Goal: Information Seeking & Learning: Learn about a topic

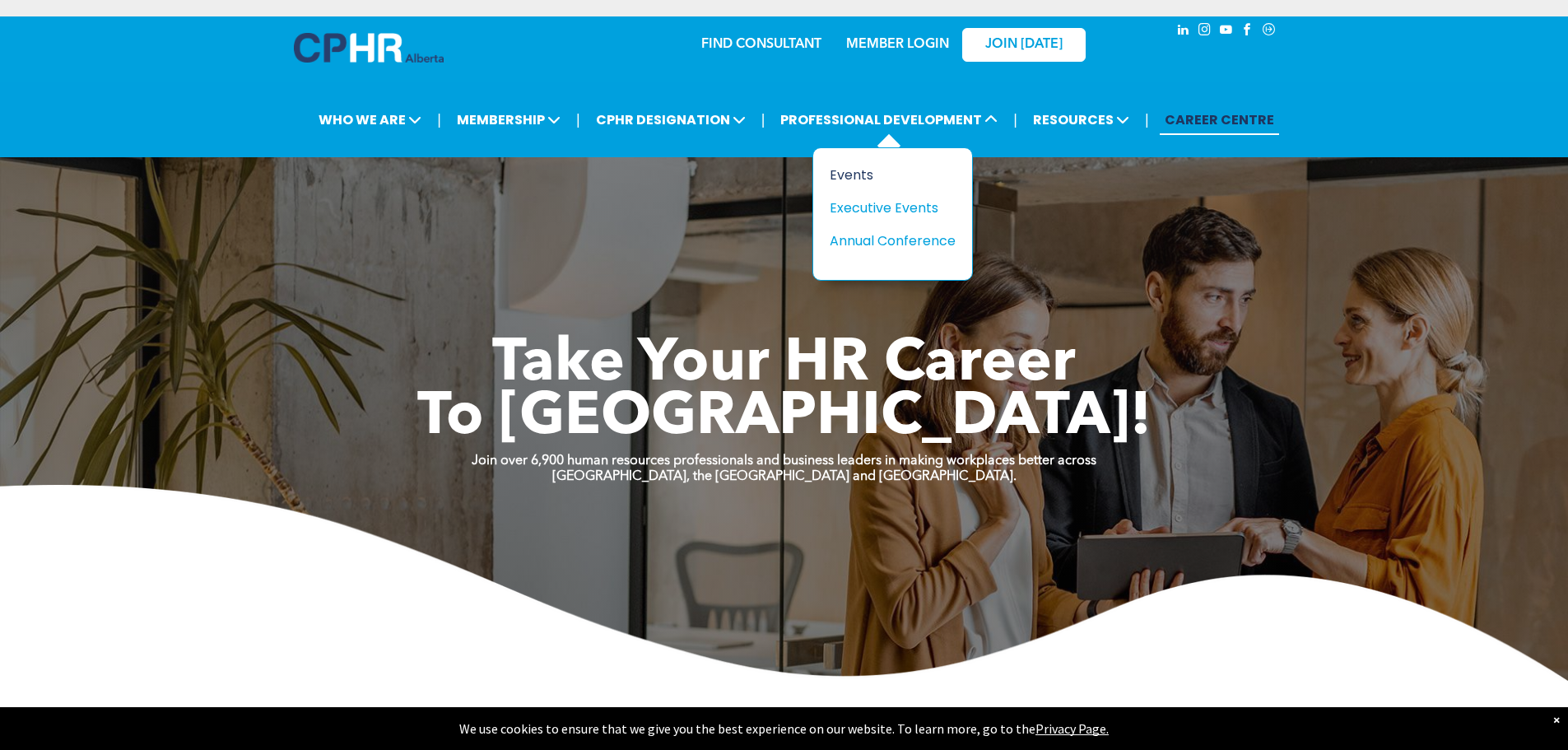
click at [874, 175] on div "Events" at bounding box center [886, 174] width 113 height 21
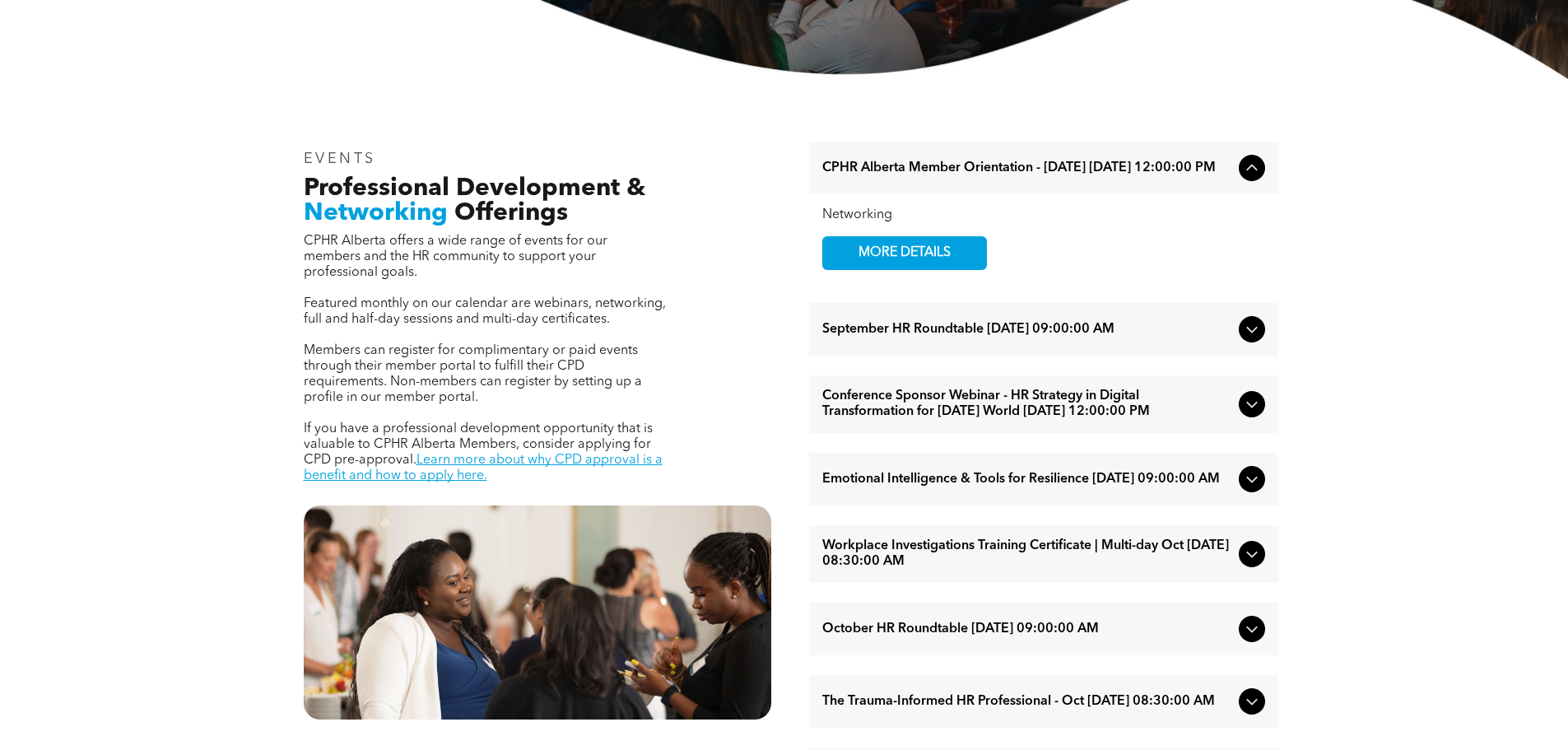
scroll to position [494, 0]
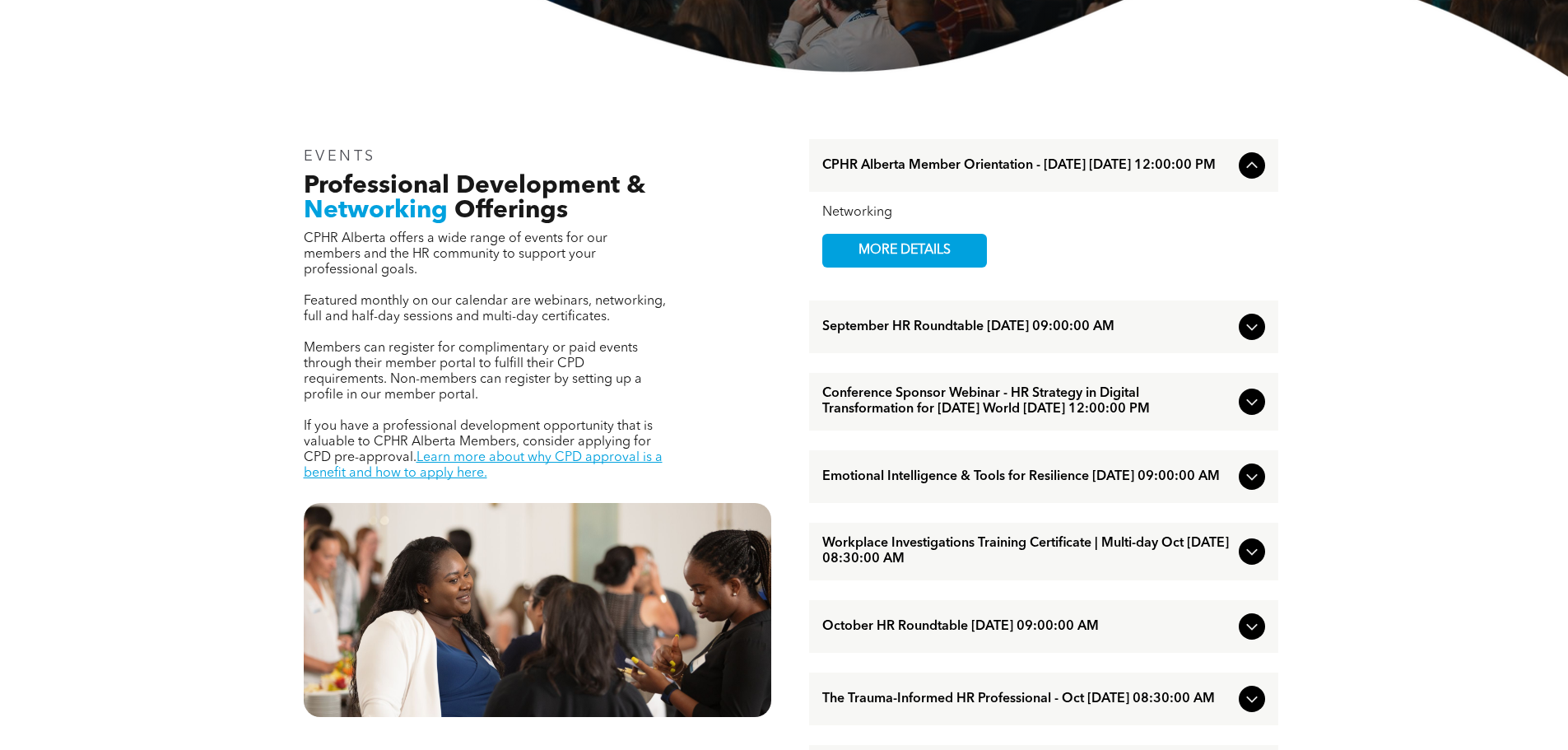
click at [954, 485] on span "Emotional Intelligence & Tools for Resilience [DATE] 09:00:00 AM" at bounding box center [1028, 477] width 410 height 16
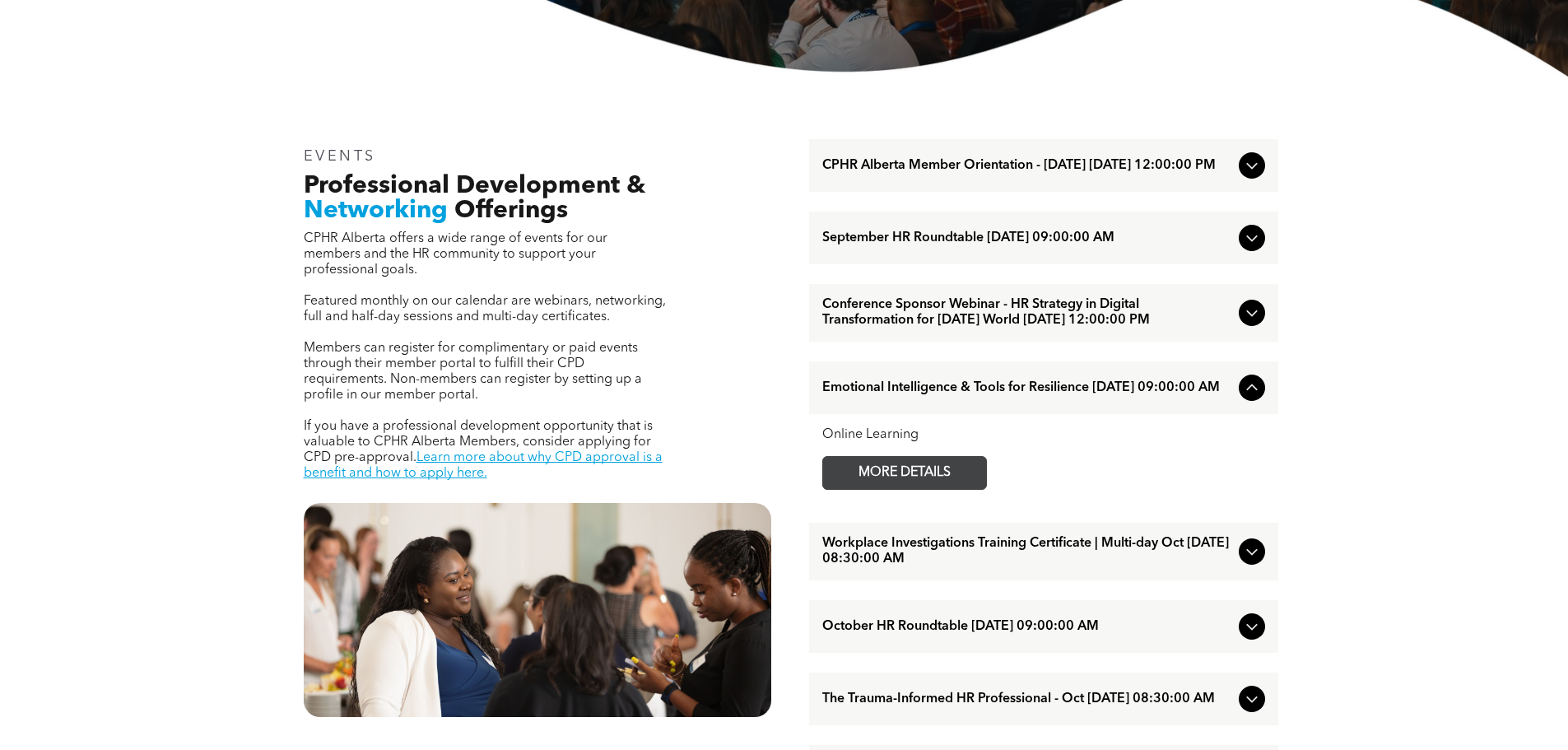
click at [963, 489] on span "MORE DETAILS" at bounding box center [905, 472] width 130 height 32
click at [1242, 398] on icon at bounding box center [1252, 388] width 20 height 20
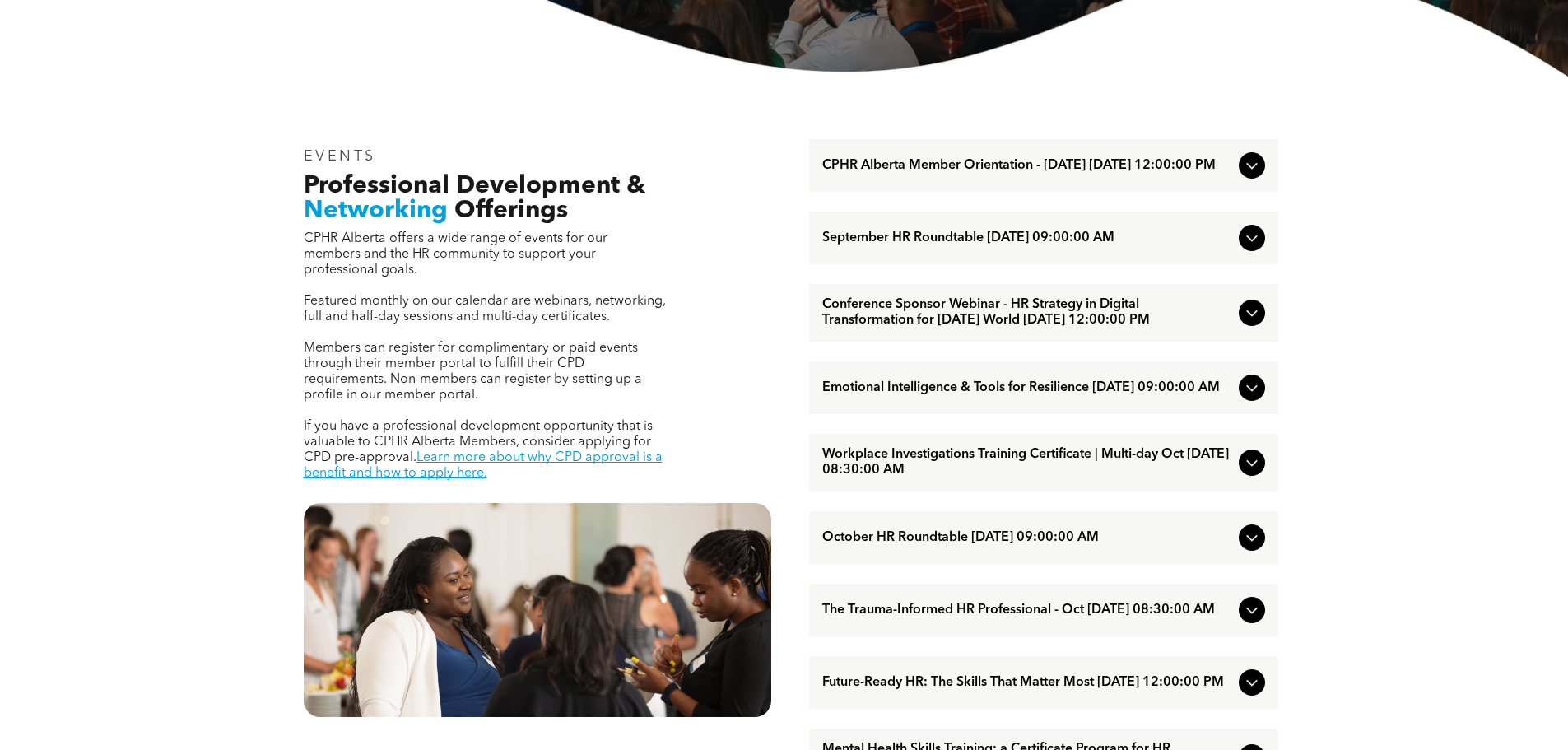
click at [1230, 478] on span "Workplace Investigations Training Certificate | Multi-day Oct [DATE] 08:30:00 AM" at bounding box center [1028, 463] width 410 height 31
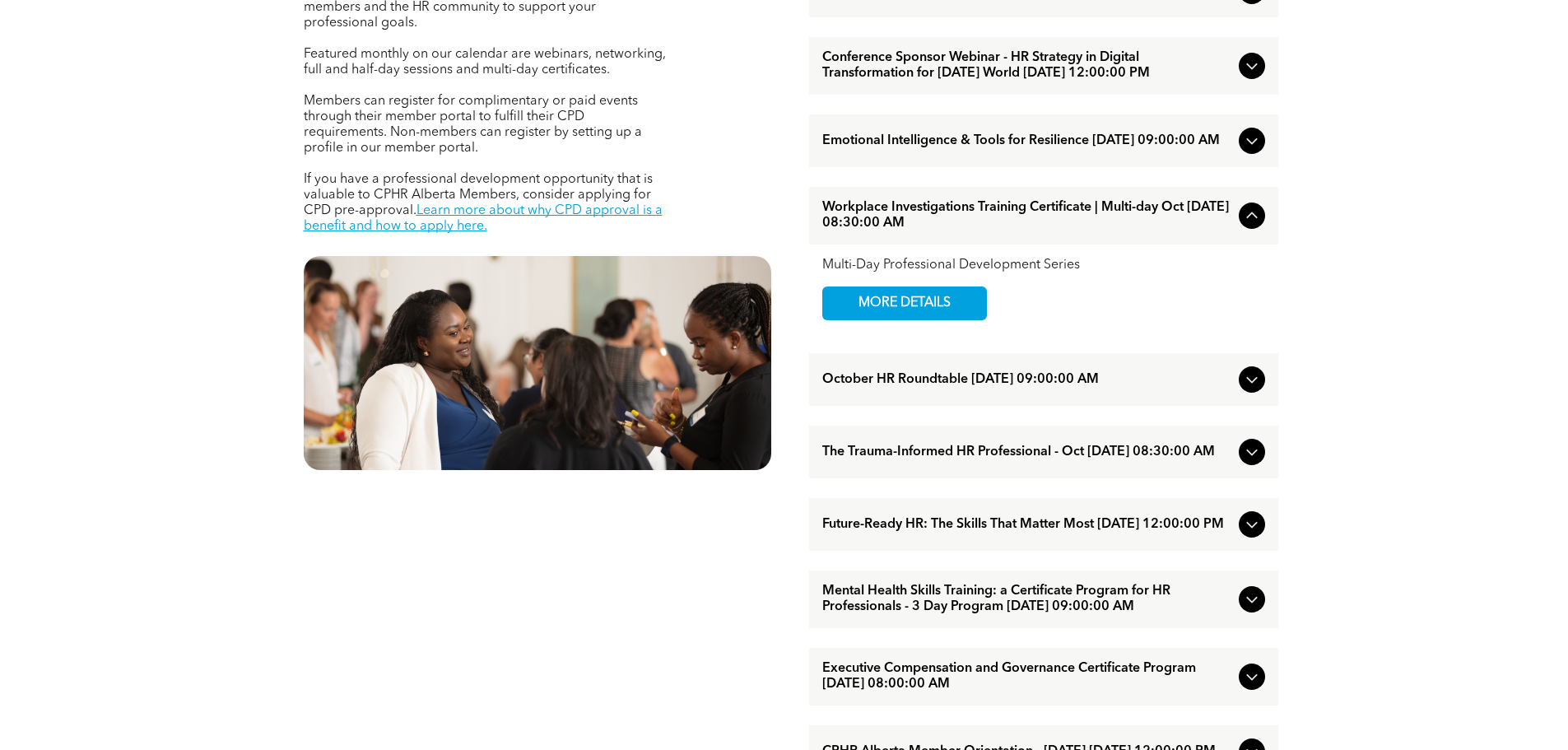
scroll to position [823, 0]
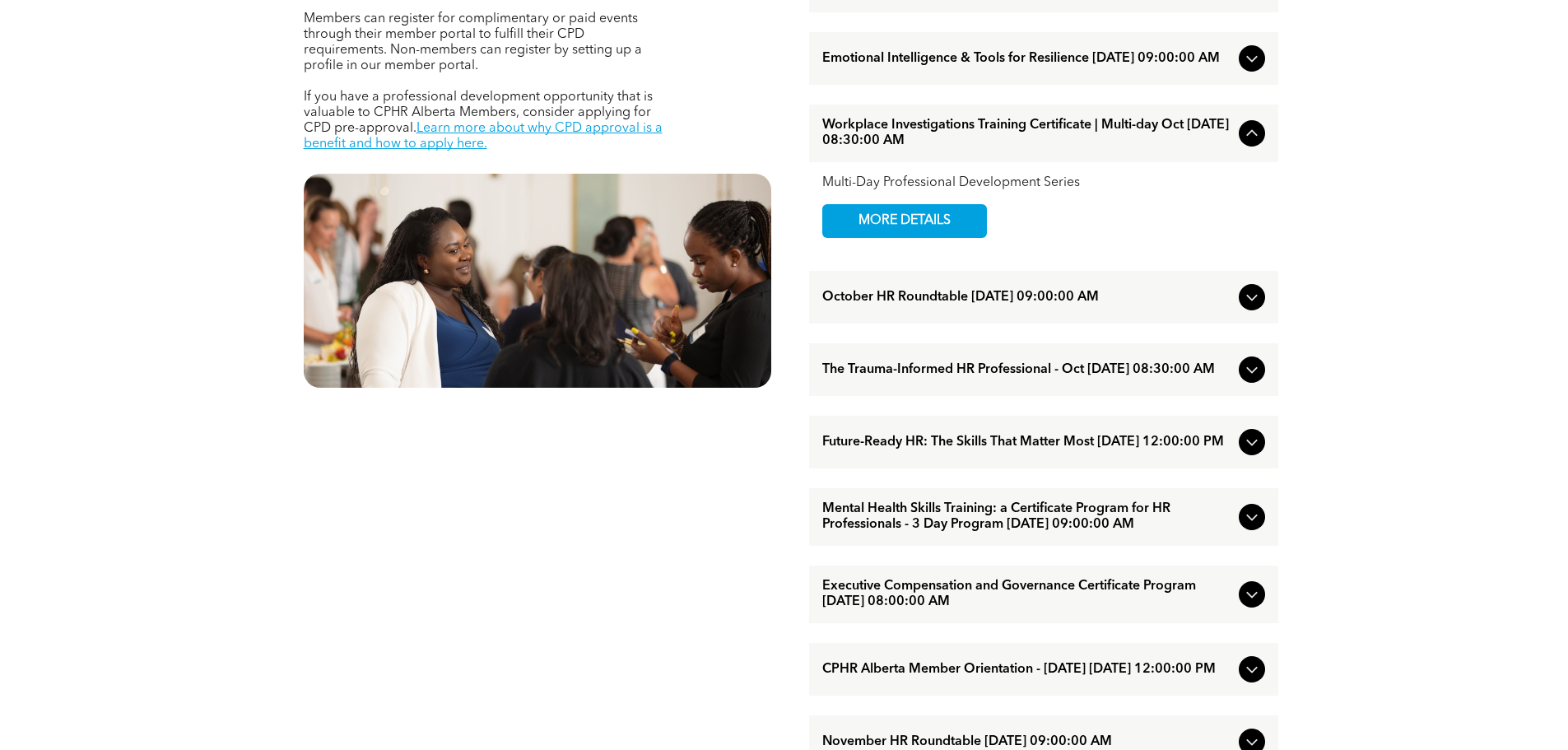
click at [987, 532] on span "Mental Health Skills Training: a Certificate Program for HR Professionals - 3 D…" at bounding box center [1028, 517] width 410 height 31
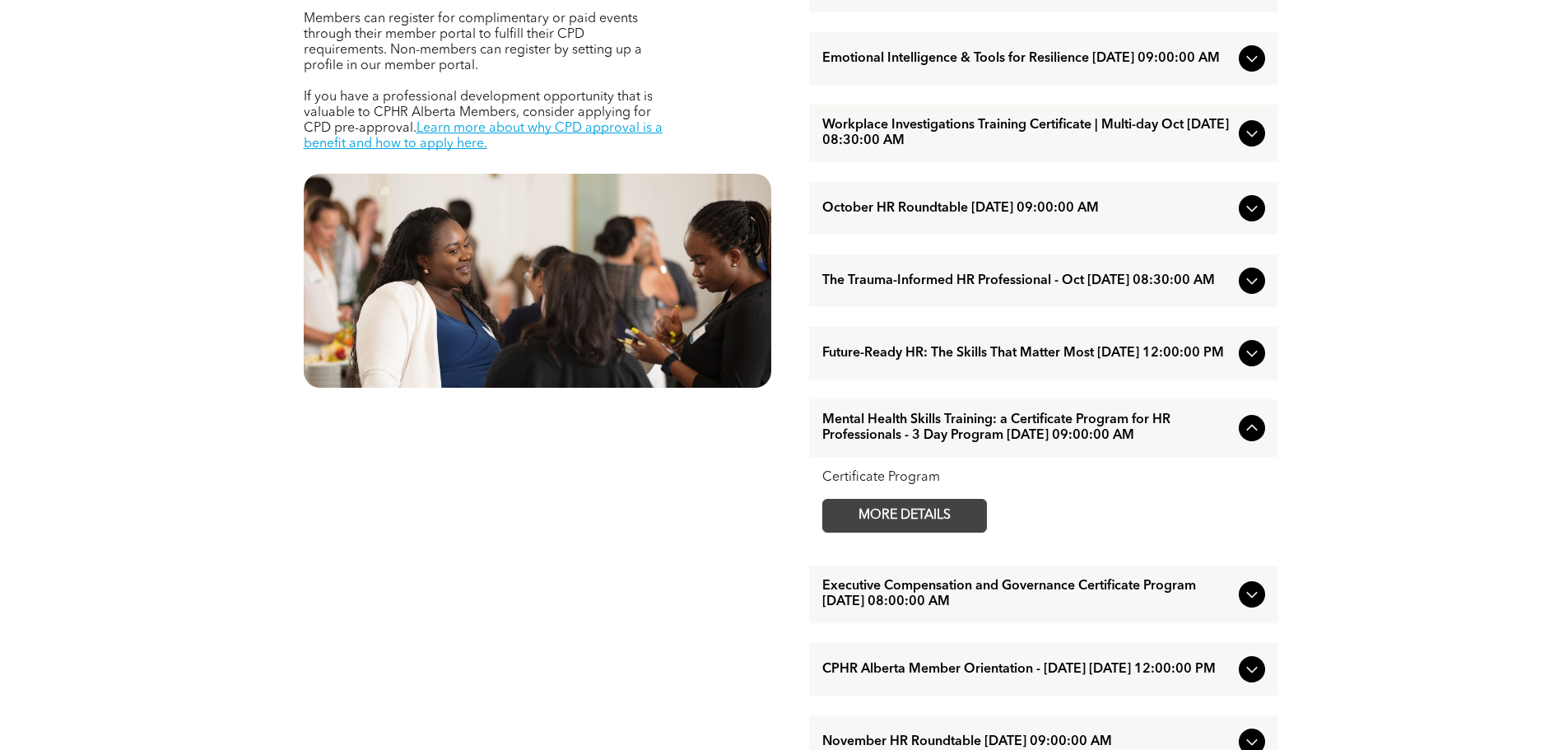
click at [951, 531] on span "MORE DETAILS" at bounding box center [905, 516] width 130 height 32
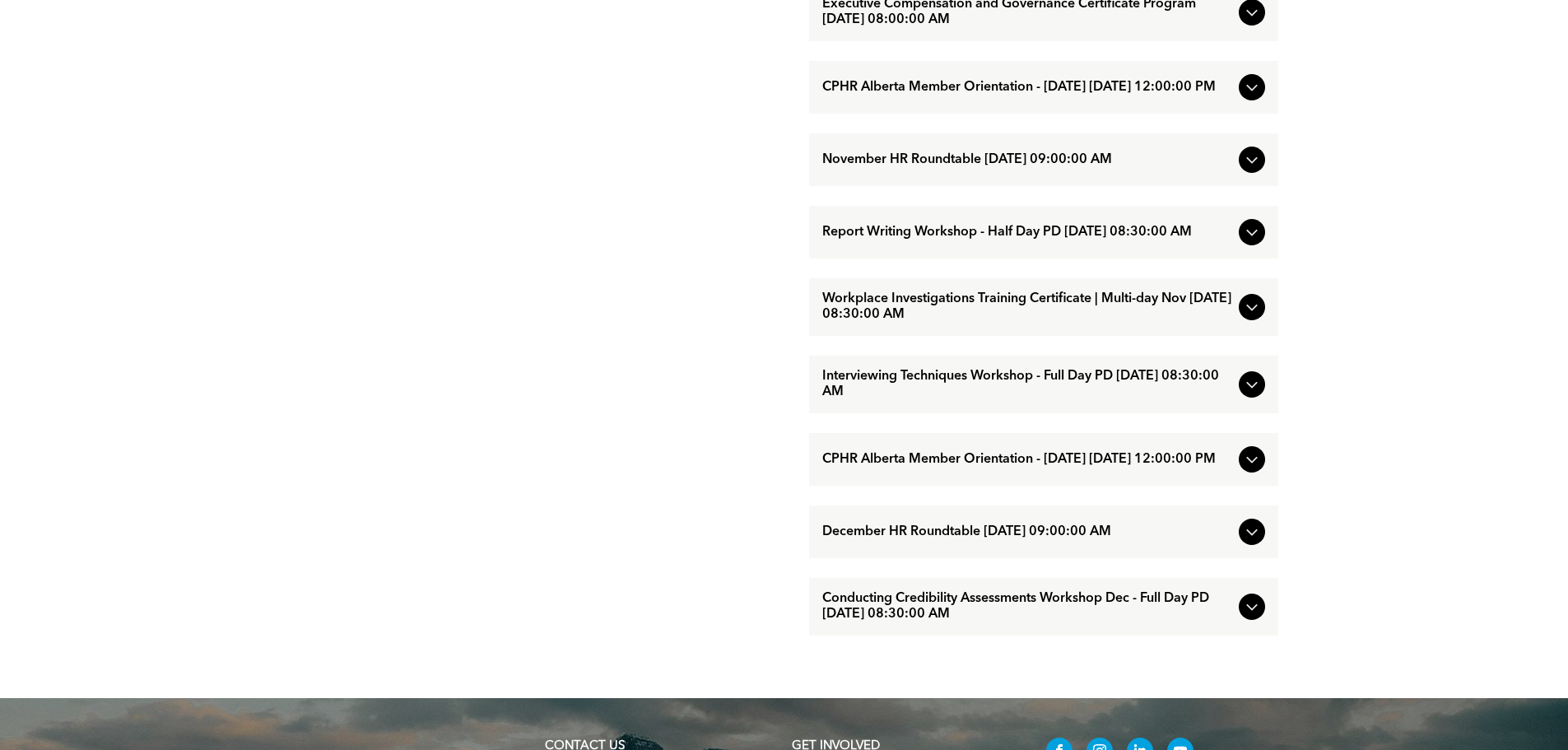
scroll to position [1317, 0]
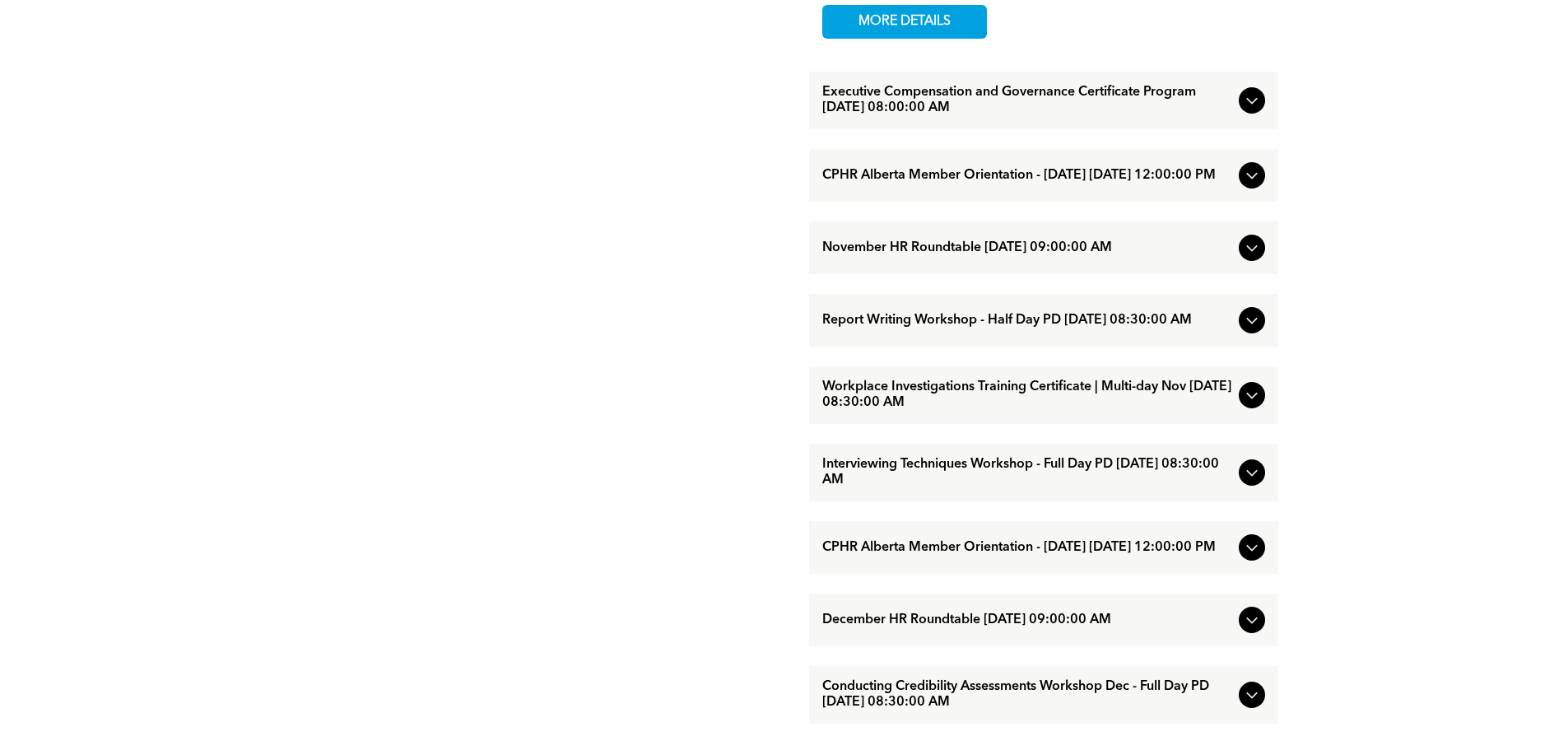
click at [950, 329] on span "Report Writing Workshop - Half Day PD November/12/2025 08:30:00 AM" at bounding box center [1028, 321] width 410 height 16
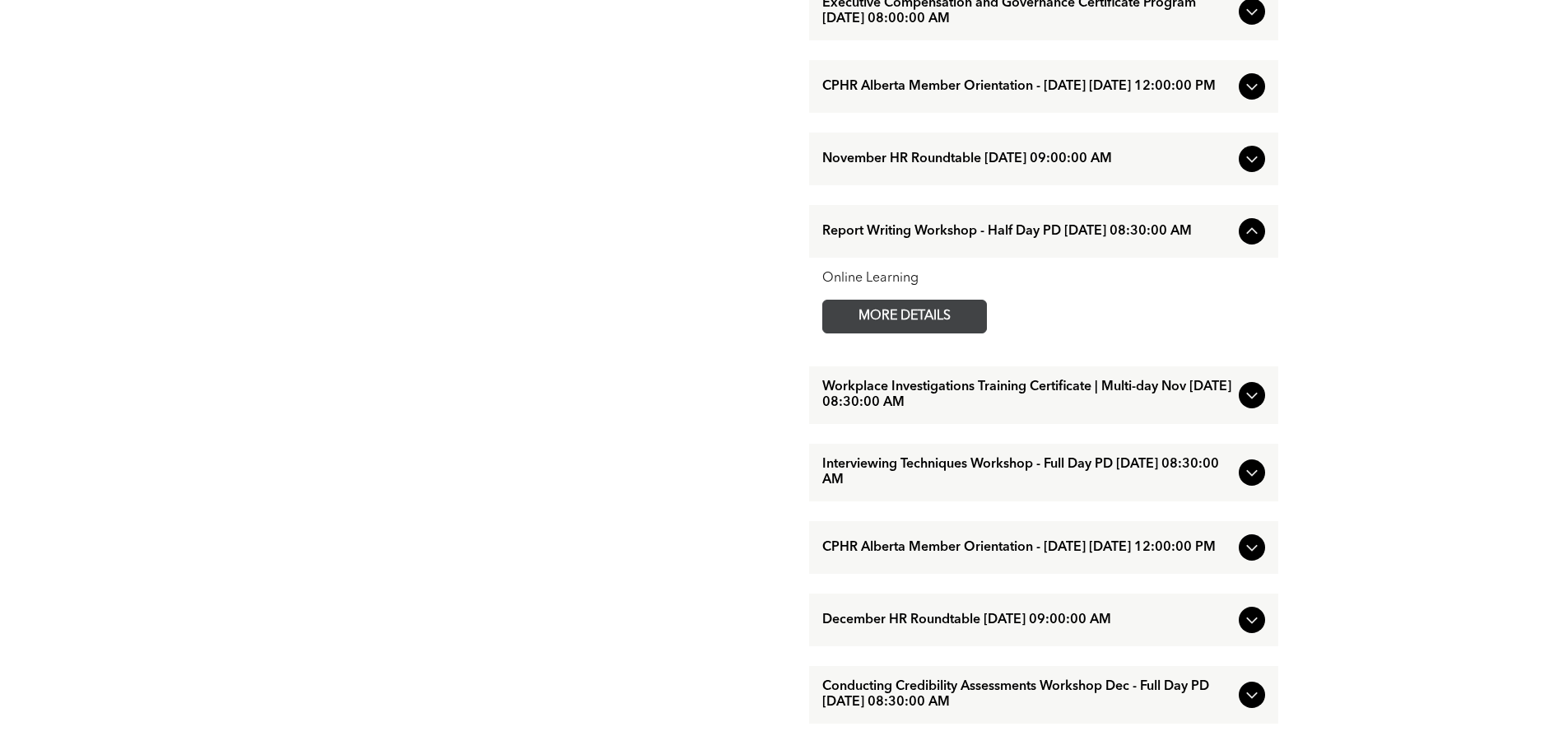
click at [883, 333] on span "MORE DETAILS" at bounding box center [905, 316] width 130 height 32
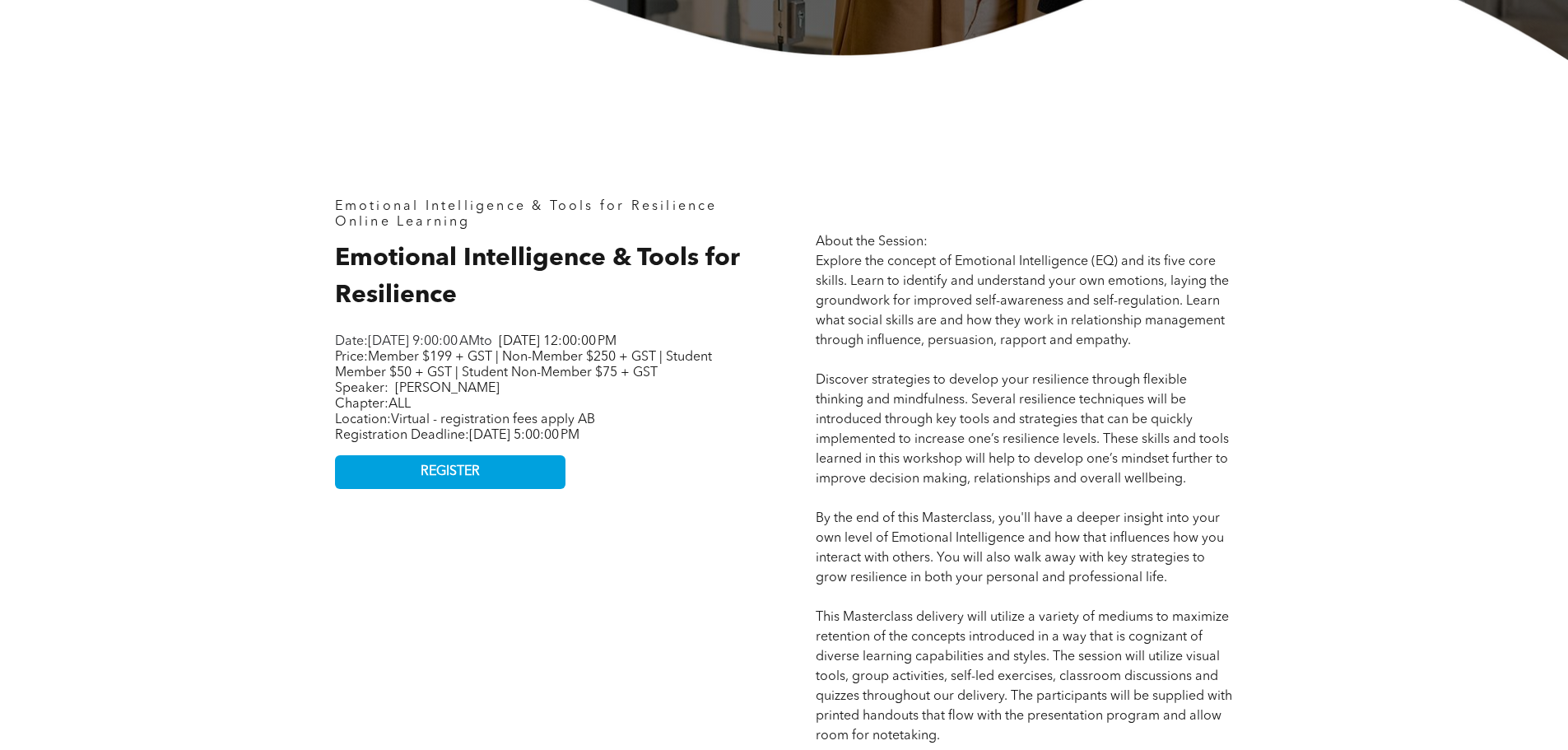
scroll to position [658, 0]
drag, startPoint x: 371, startPoint y: 376, endPoint x: 496, endPoint y: 373, distance: 125.0
click at [496, 373] on span "Member $199 + GST | Non-Member $250 + GST | Student Member $50 + GST | Student …" at bounding box center [523, 363] width 377 height 29
click at [974, 410] on p "About the Session: Explore the concept of Emotional Intelligence (EQ) and its f…" at bounding box center [1025, 716] width 417 height 969
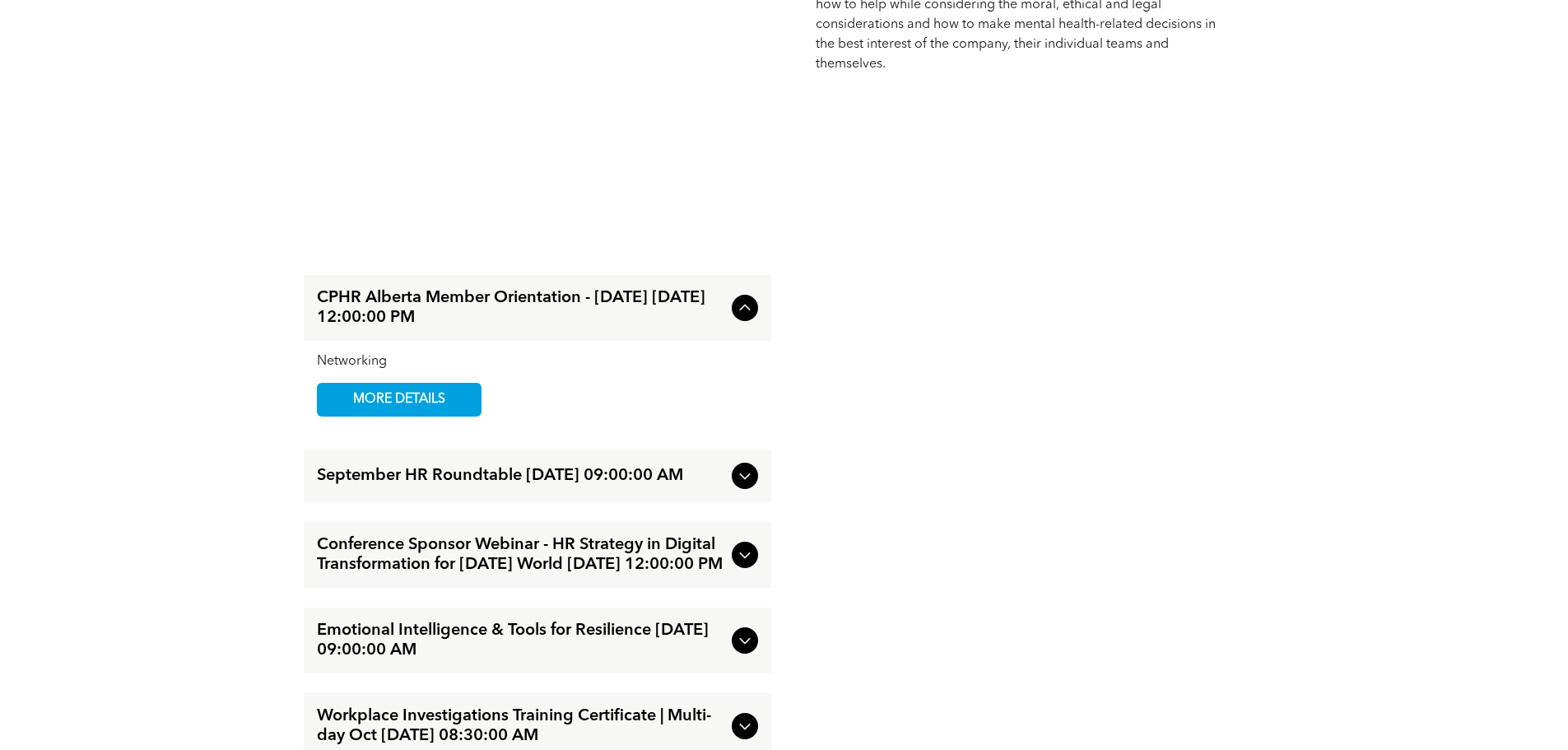
scroll to position [1811, 0]
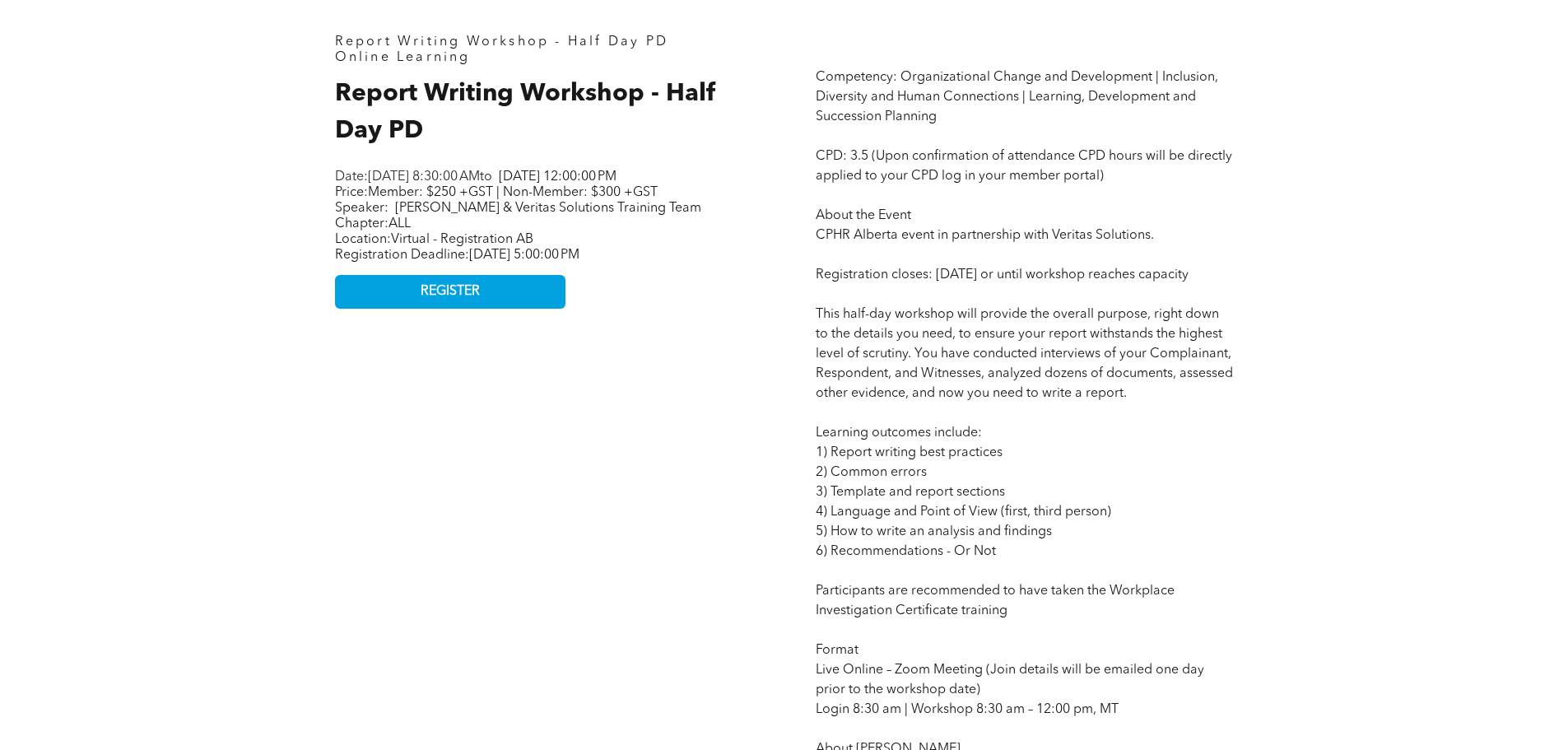
scroll to position [823, 0]
drag, startPoint x: 847, startPoint y: 489, endPoint x: 923, endPoint y: 492, distance: 76.1
click at [923, 492] on span "Competency: Organizational Change and Development | Inclusion, Diversity and Hu…" at bounding box center [1025, 650] width 417 height 1159
click at [923, 493] on span "Competency: Organizational Change and Development | Inclusion, Diversity and Hu…" at bounding box center [1025, 650] width 417 height 1159
click at [969, 522] on p "Competency: Organizational Change and Development | Inclusion, Diversity and Hu…" at bounding box center [1025, 650] width 417 height 1165
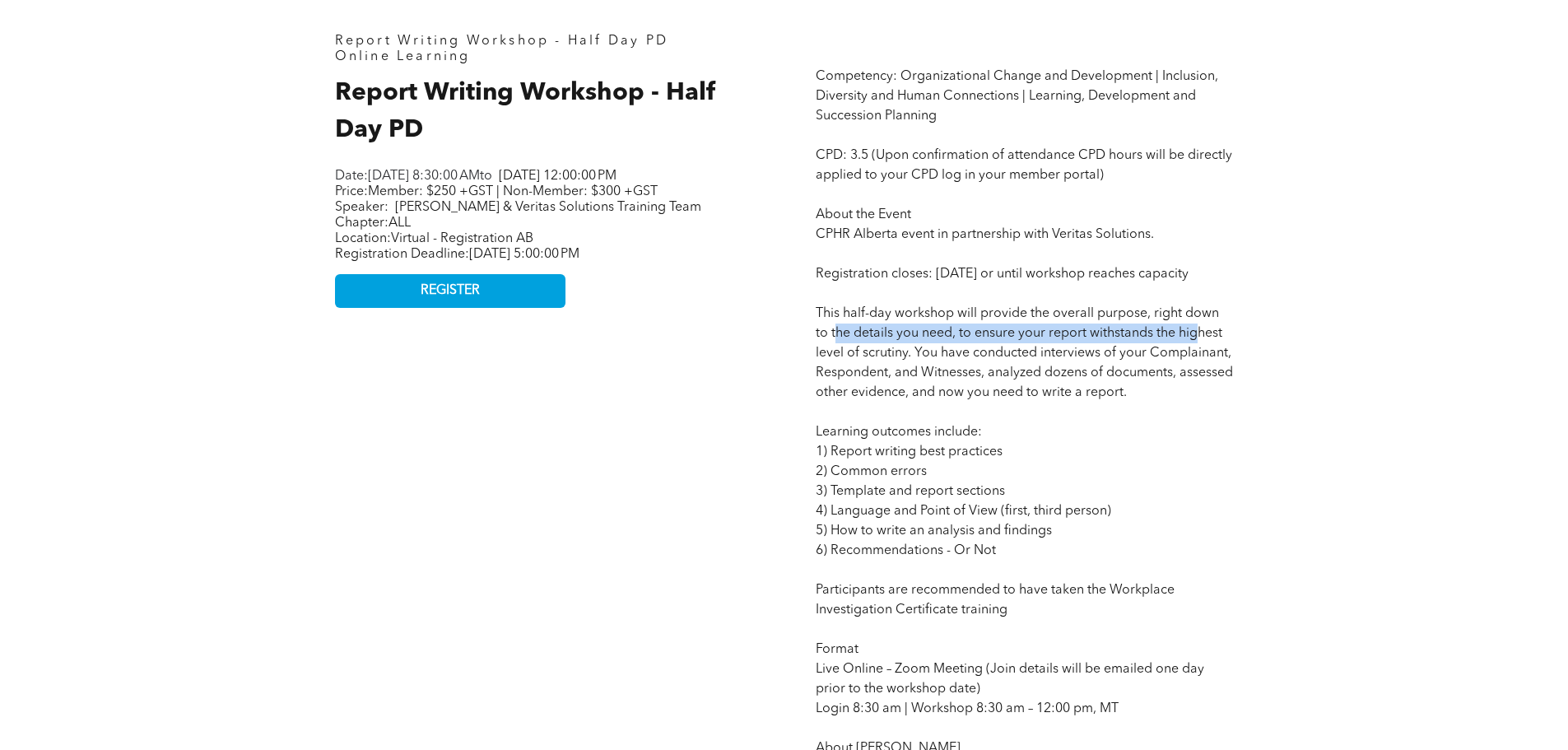
drag, startPoint x: 838, startPoint y: 344, endPoint x: 1200, endPoint y: 358, distance: 362.3
click at [1200, 358] on span "Competency: Organizational Change and Development | Inclusion, Diversity and Hu…" at bounding box center [1025, 650] width 417 height 1159
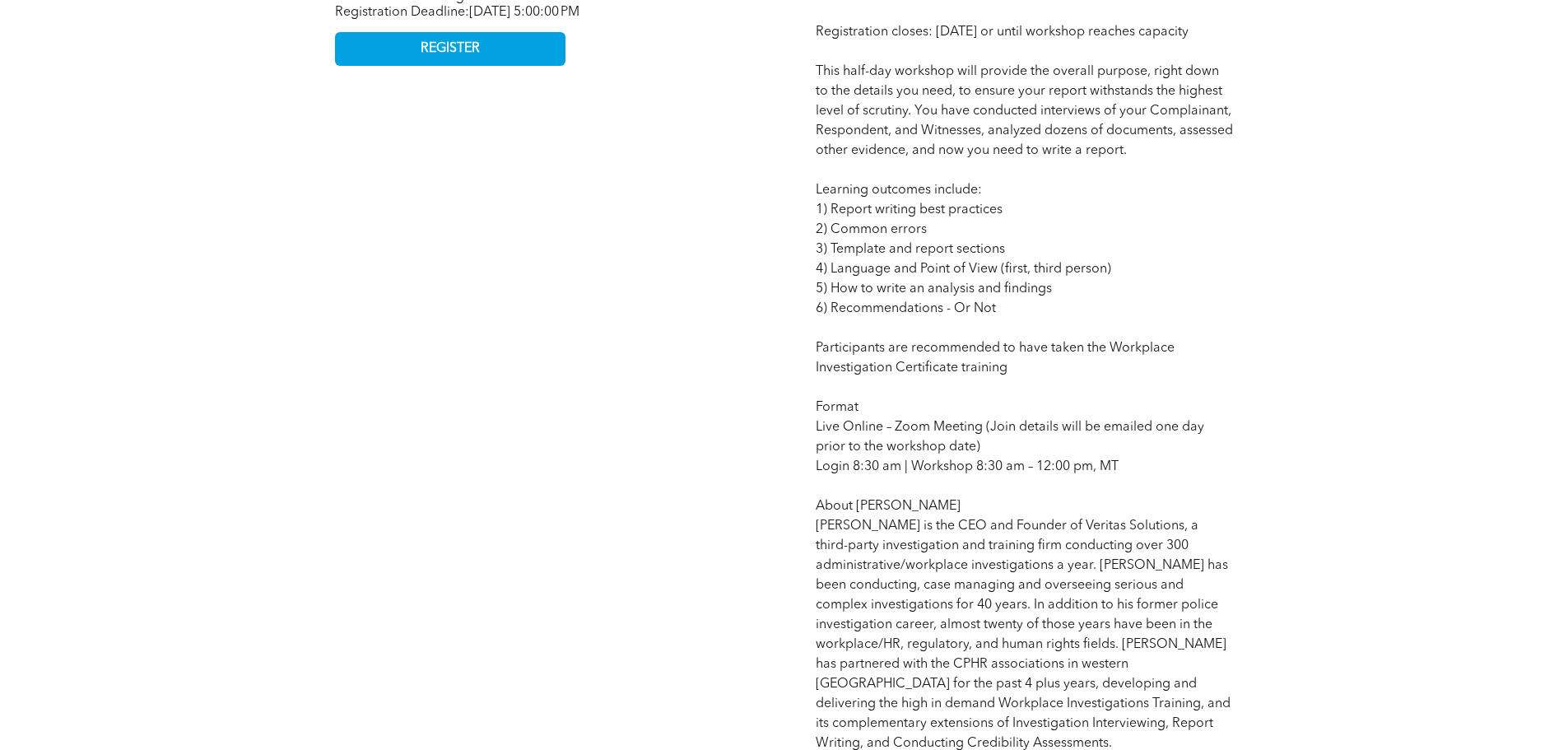
scroll to position [741, 0]
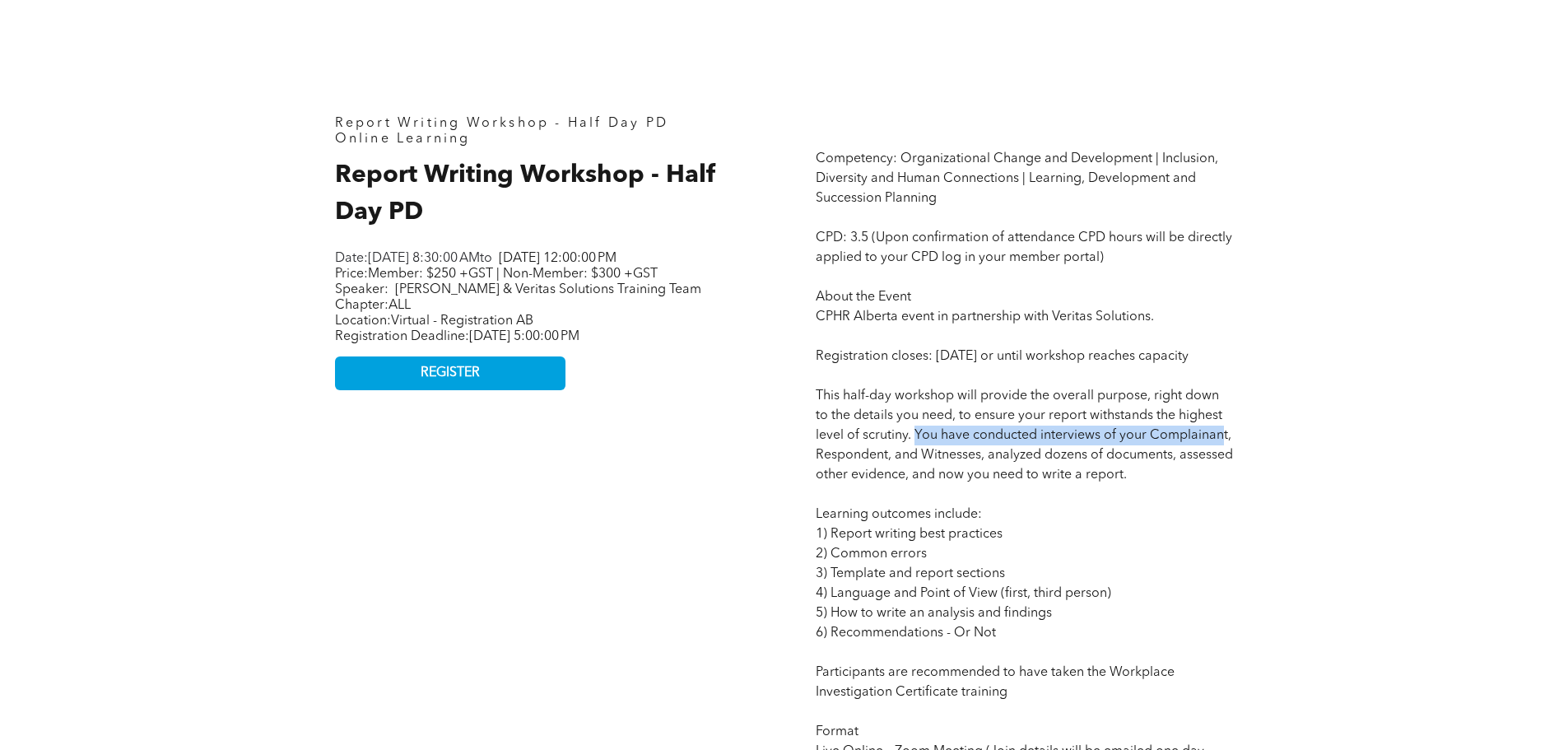
drag, startPoint x: 919, startPoint y: 455, endPoint x: 1223, endPoint y: 462, distance: 304.1
click at [1223, 462] on span "Competency: Organizational Change and Development | Inclusion, Diversity and Hu…" at bounding box center [1025, 732] width 417 height 1159
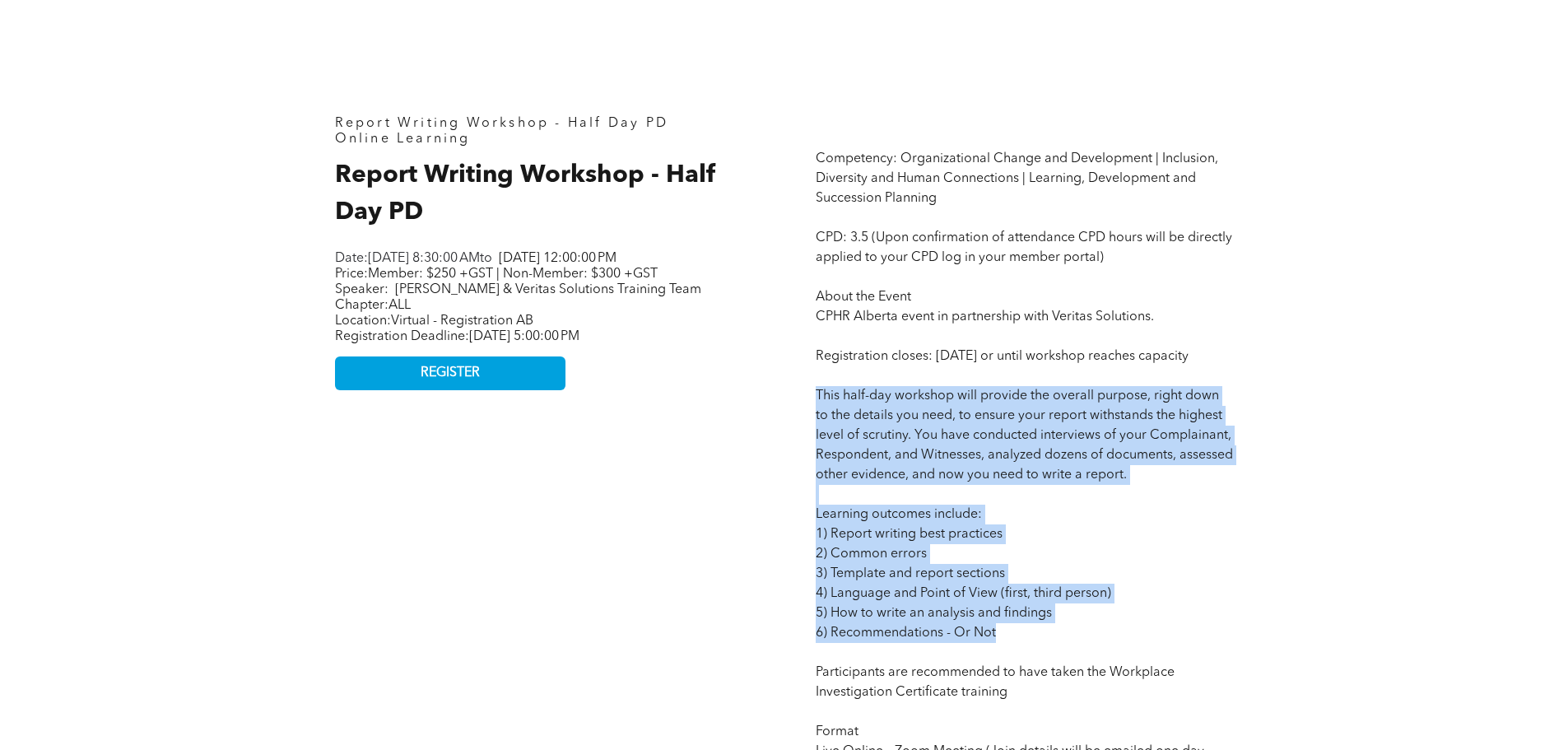
drag, startPoint x: 819, startPoint y: 414, endPoint x: 1097, endPoint y: 646, distance: 362.1
click at [1097, 646] on p "Competency: Organizational Change and Development | Inclusion, Diversity and Hu…" at bounding box center [1025, 731] width 417 height 1165
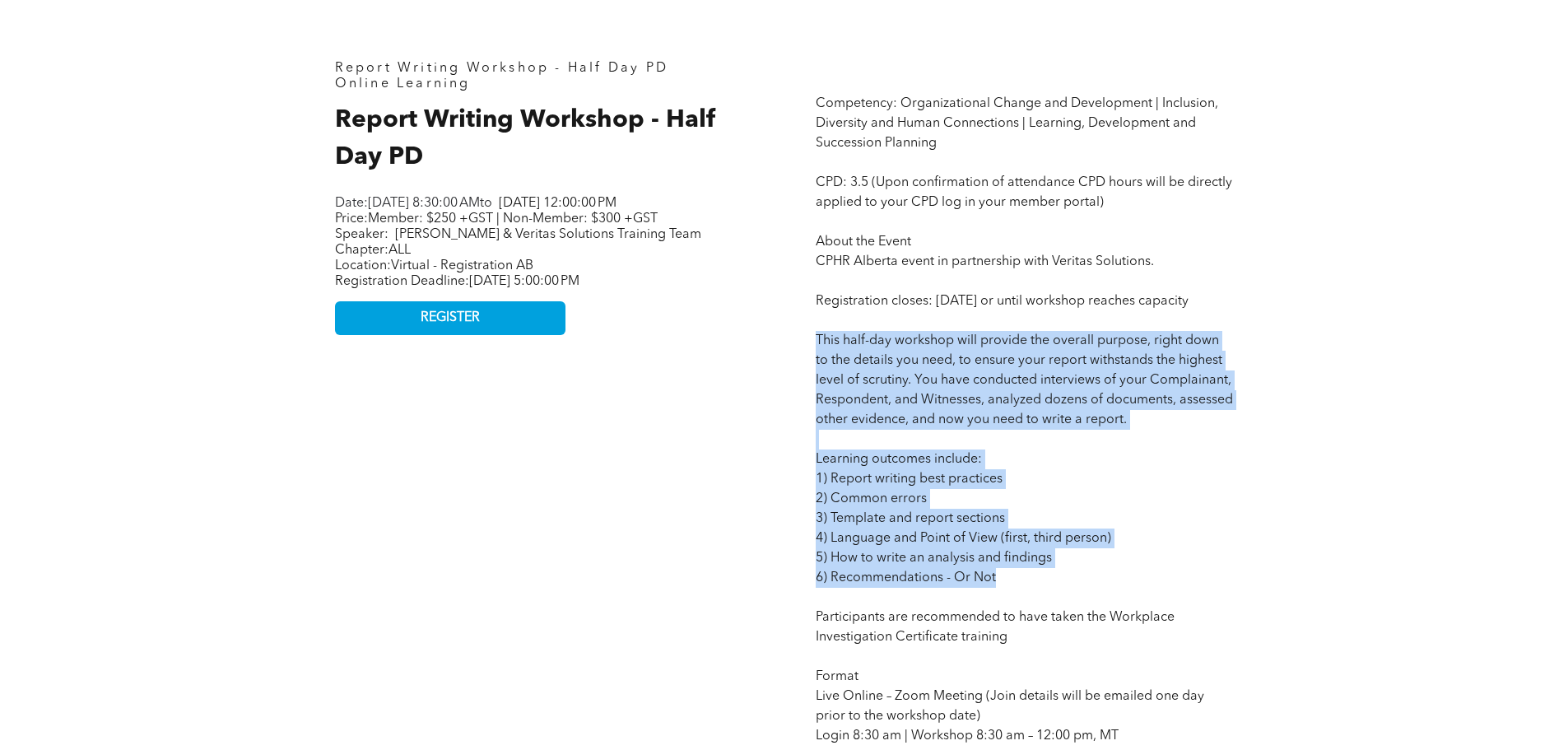
scroll to position [823, 0]
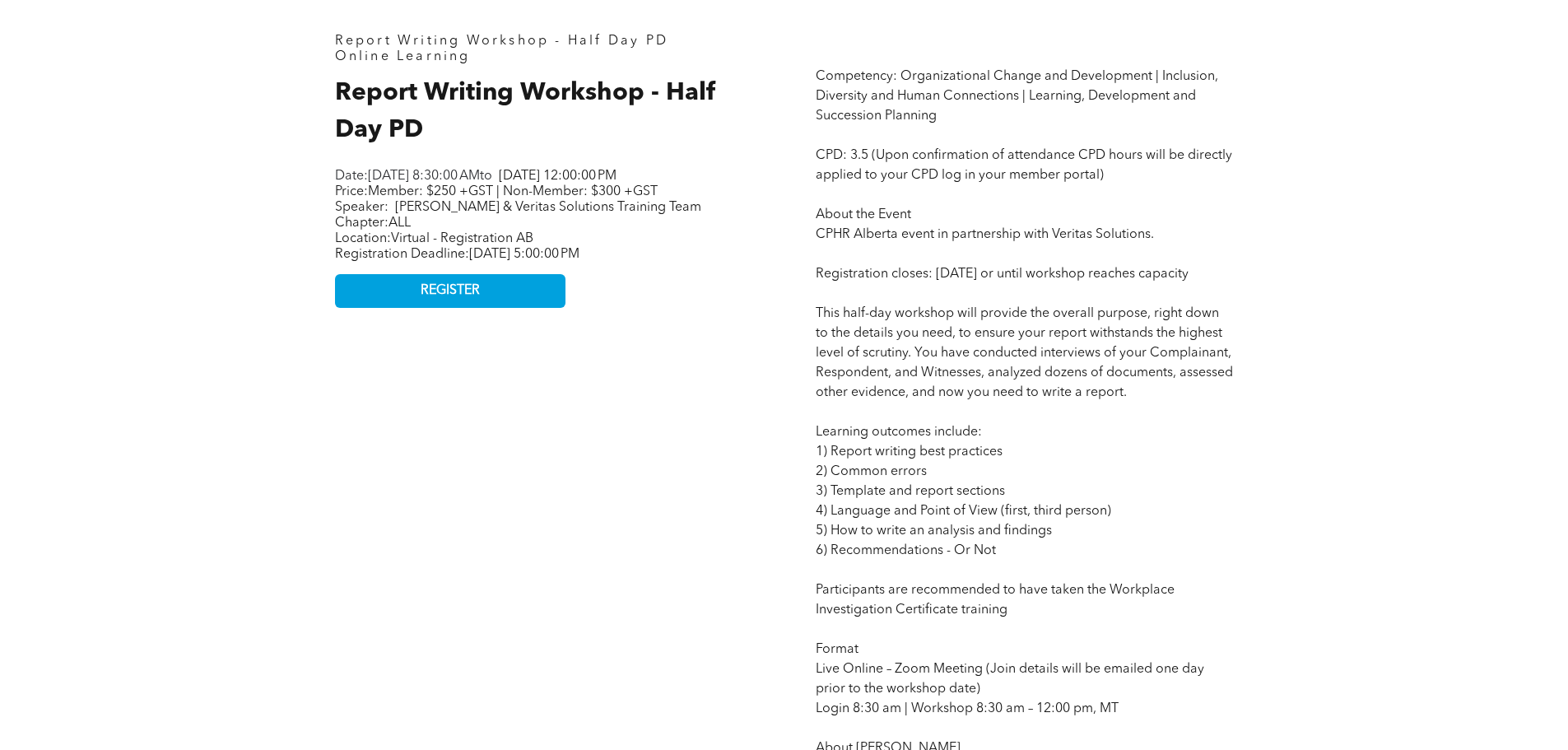
click at [1073, 639] on p "Competency: Organizational Change and Development | Inclusion, Diversity and Hu…" at bounding box center [1025, 650] width 417 height 1165
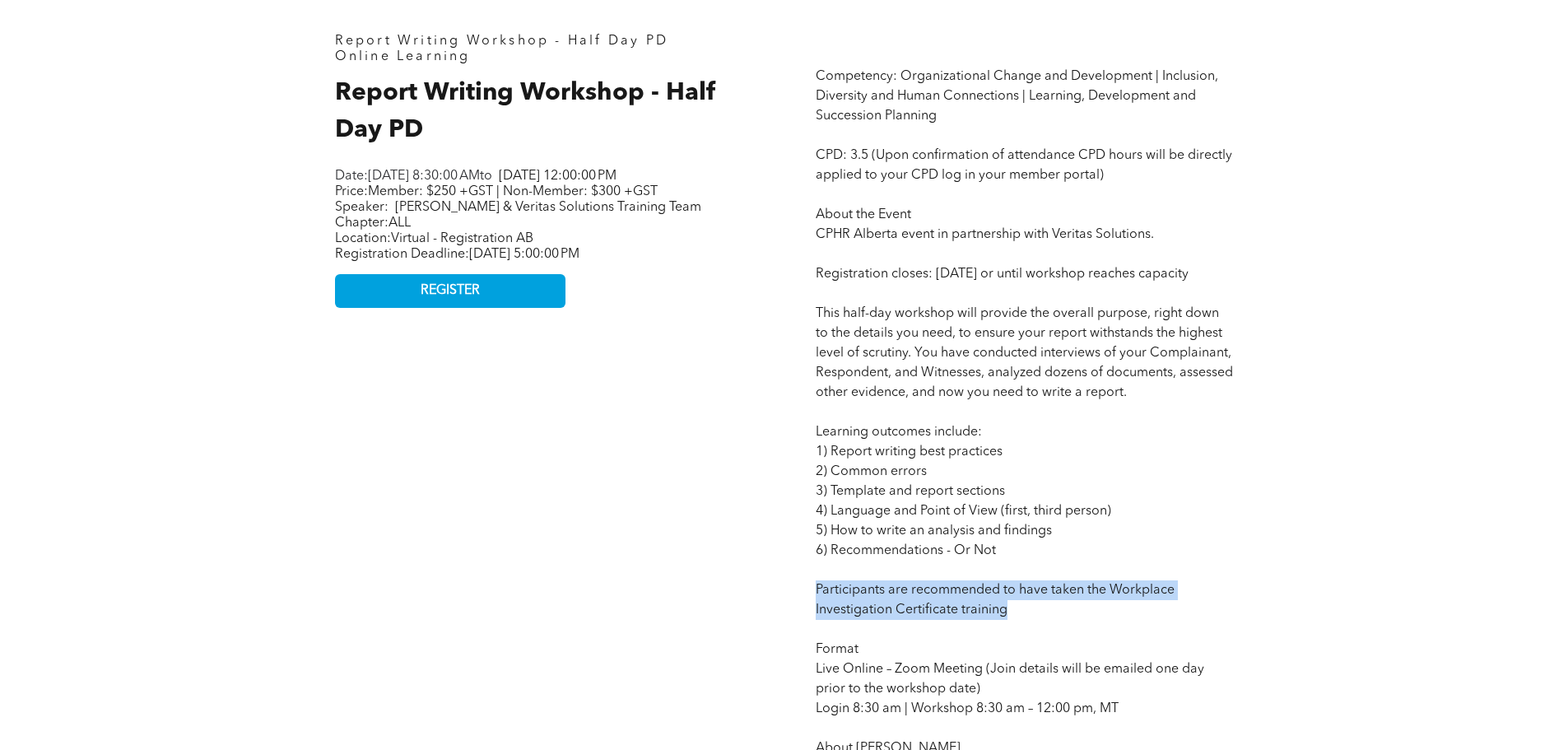
drag, startPoint x: 975, startPoint y: 627, endPoint x: 808, endPoint y: 613, distance: 167.6
click at [808, 613] on div "Competency: Organizational Change and Development | Inclusion, Diversity and Hu…" at bounding box center [1024, 633] width 444 height 1225
click at [899, 617] on span "Competency: Organizational Change and Development | Inclusion, Diversity and Hu…" at bounding box center [1025, 650] width 417 height 1159
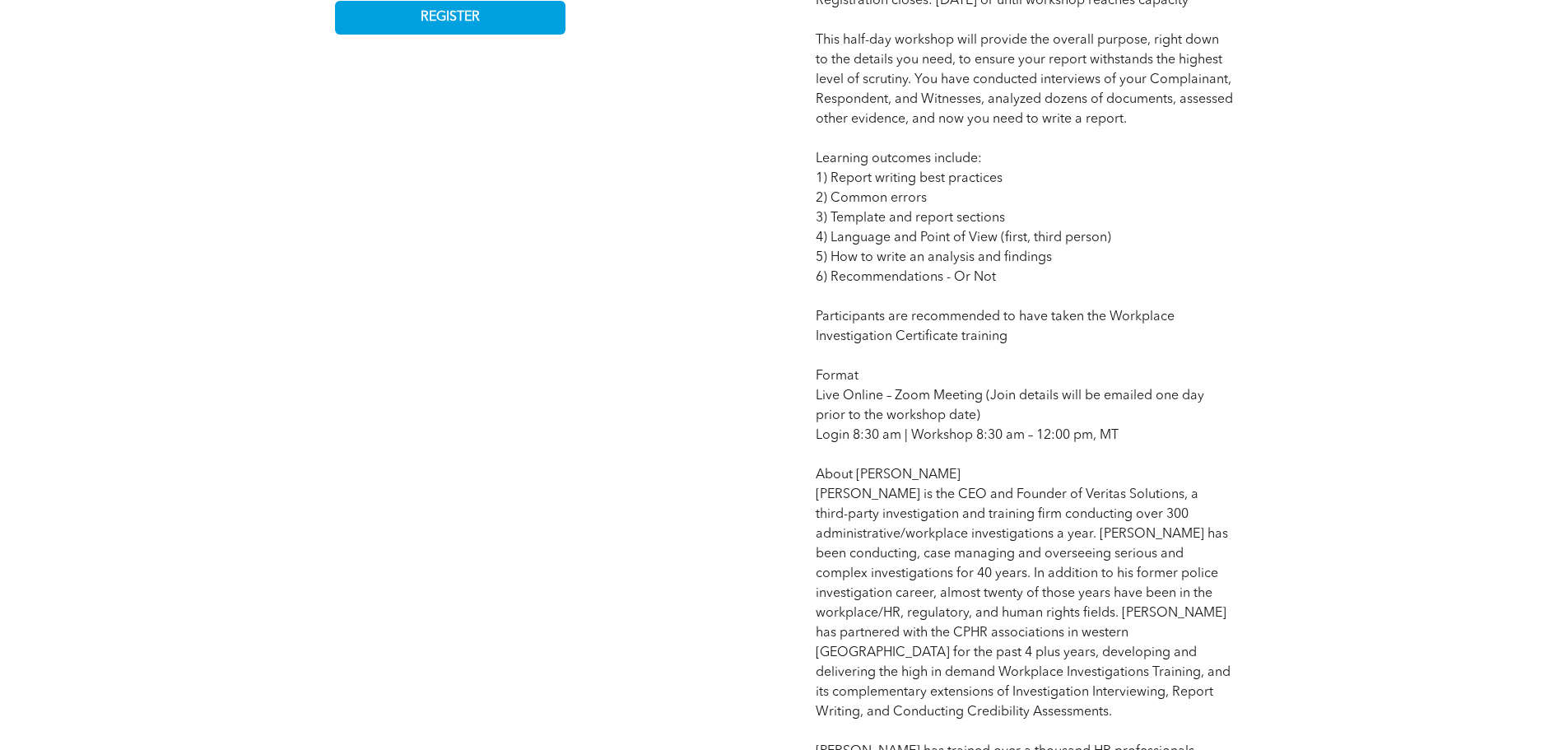
scroll to position [1070, 0]
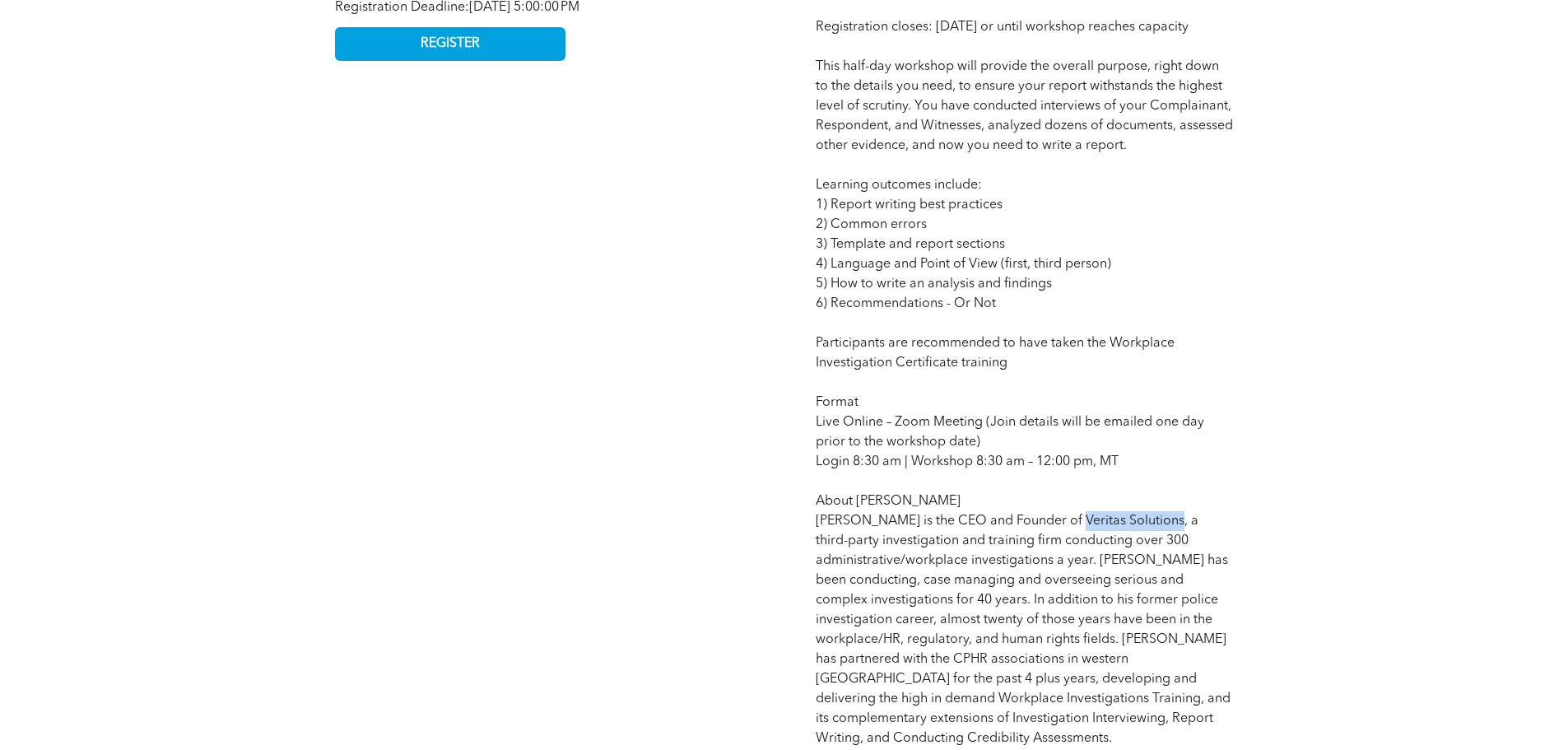
drag, startPoint x: 1074, startPoint y: 541, endPoint x: 1170, endPoint y: 539, distance: 96.0
click at [1170, 539] on span "Competency: Organizational Change and Development | Inclusion, Diversity and Hu…" at bounding box center [1025, 403] width 417 height 1159
copy span "Veritas Solutions"
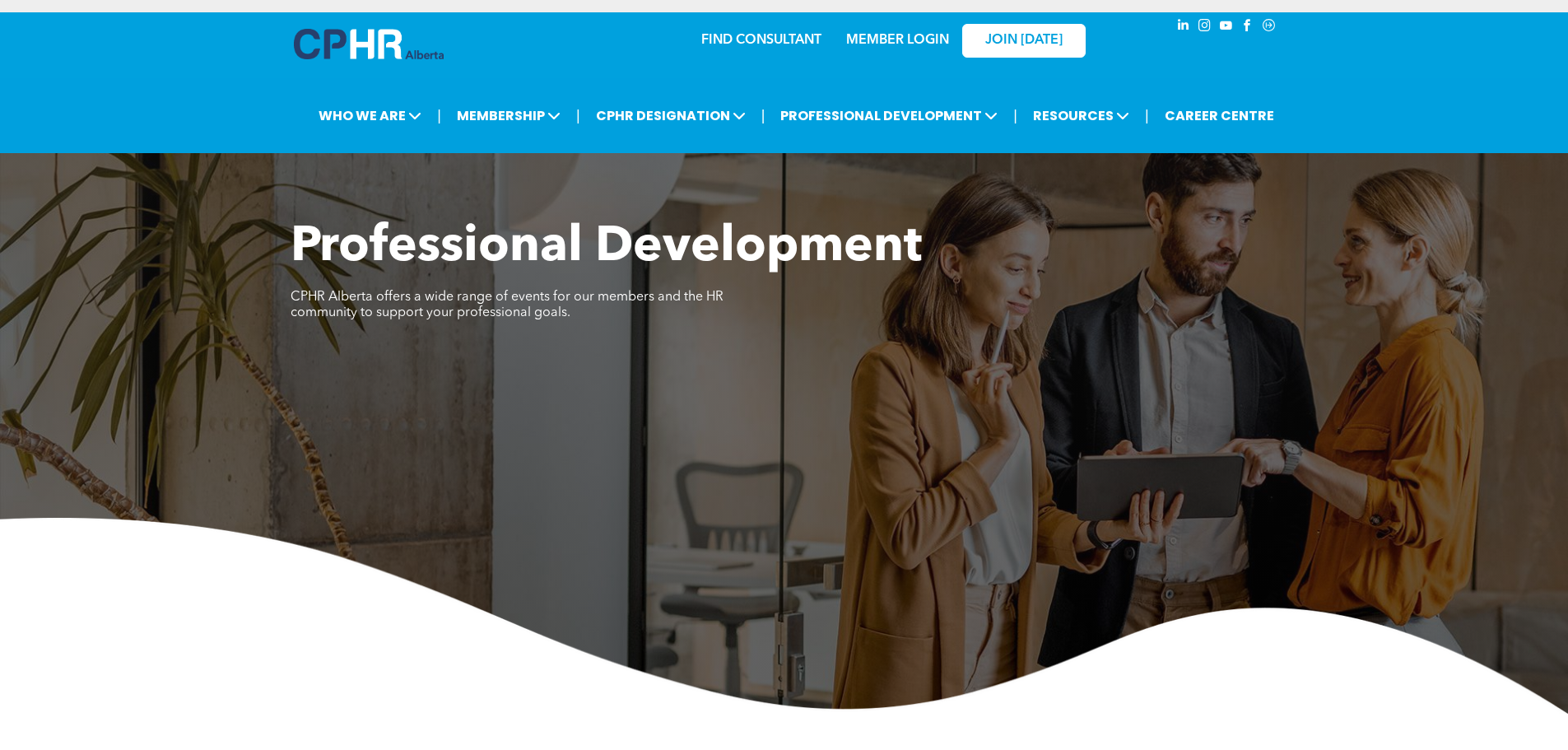
scroll to position [0, 0]
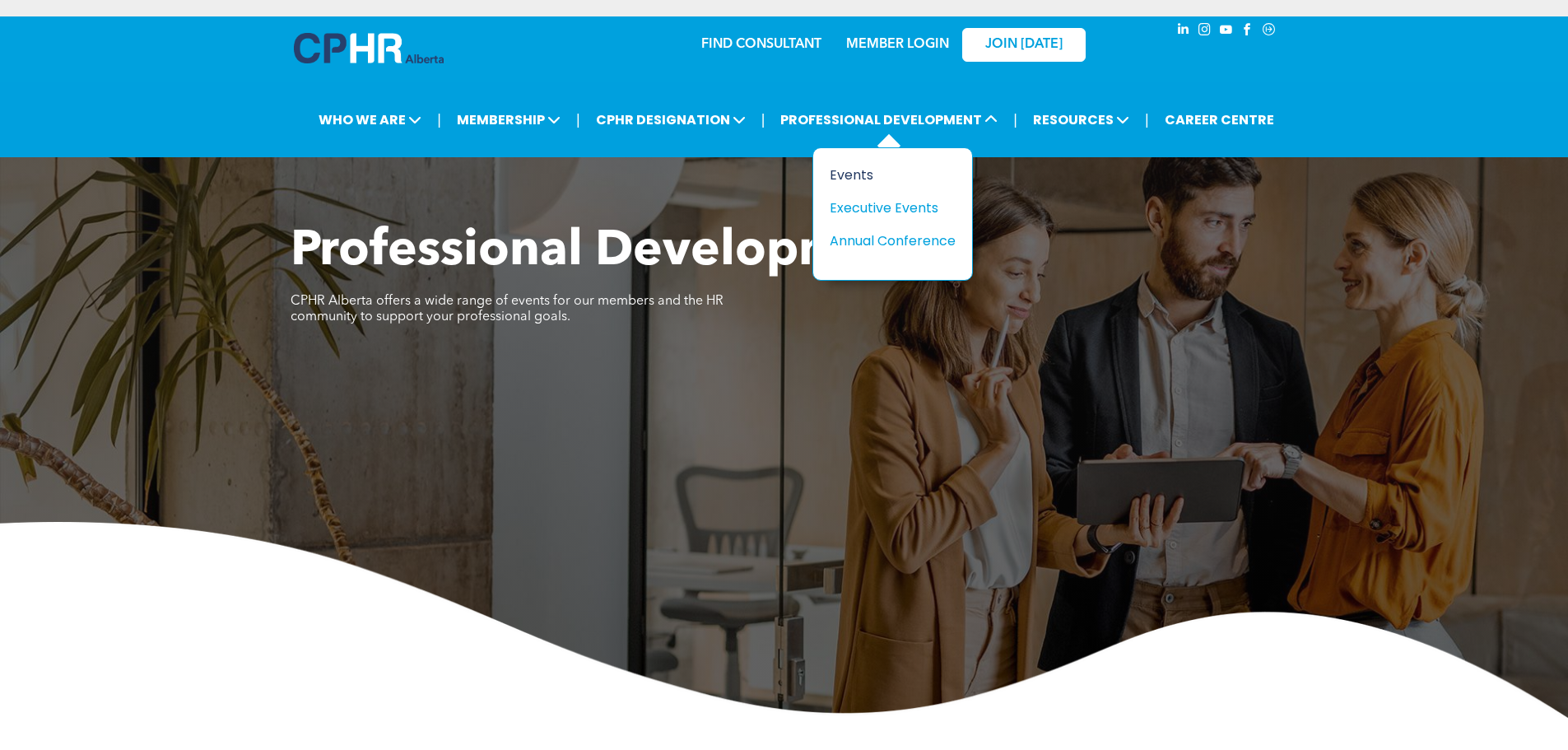
click at [852, 177] on div "Events" at bounding box center [886, 174] width 113 height 21
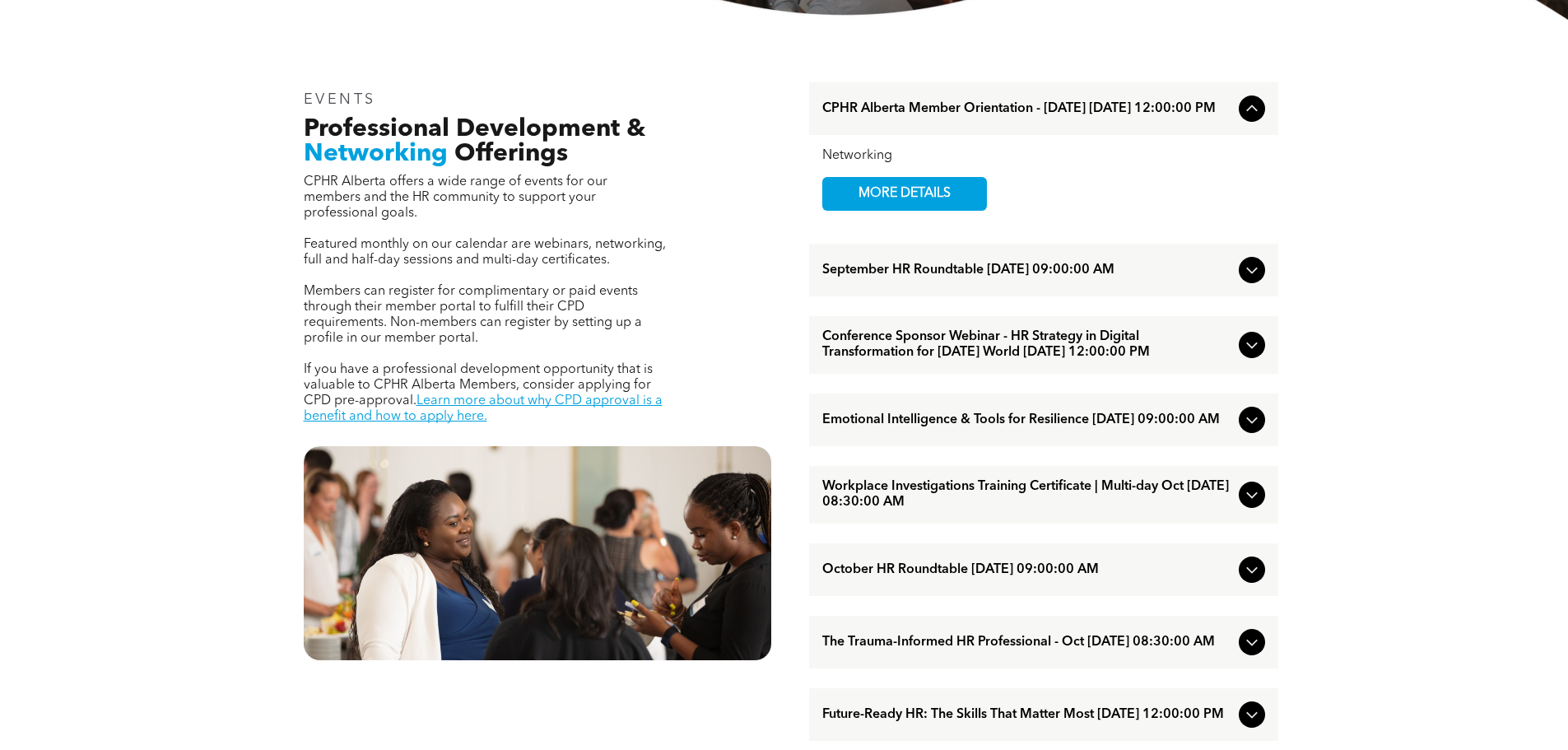
scroll to position [576, 0]
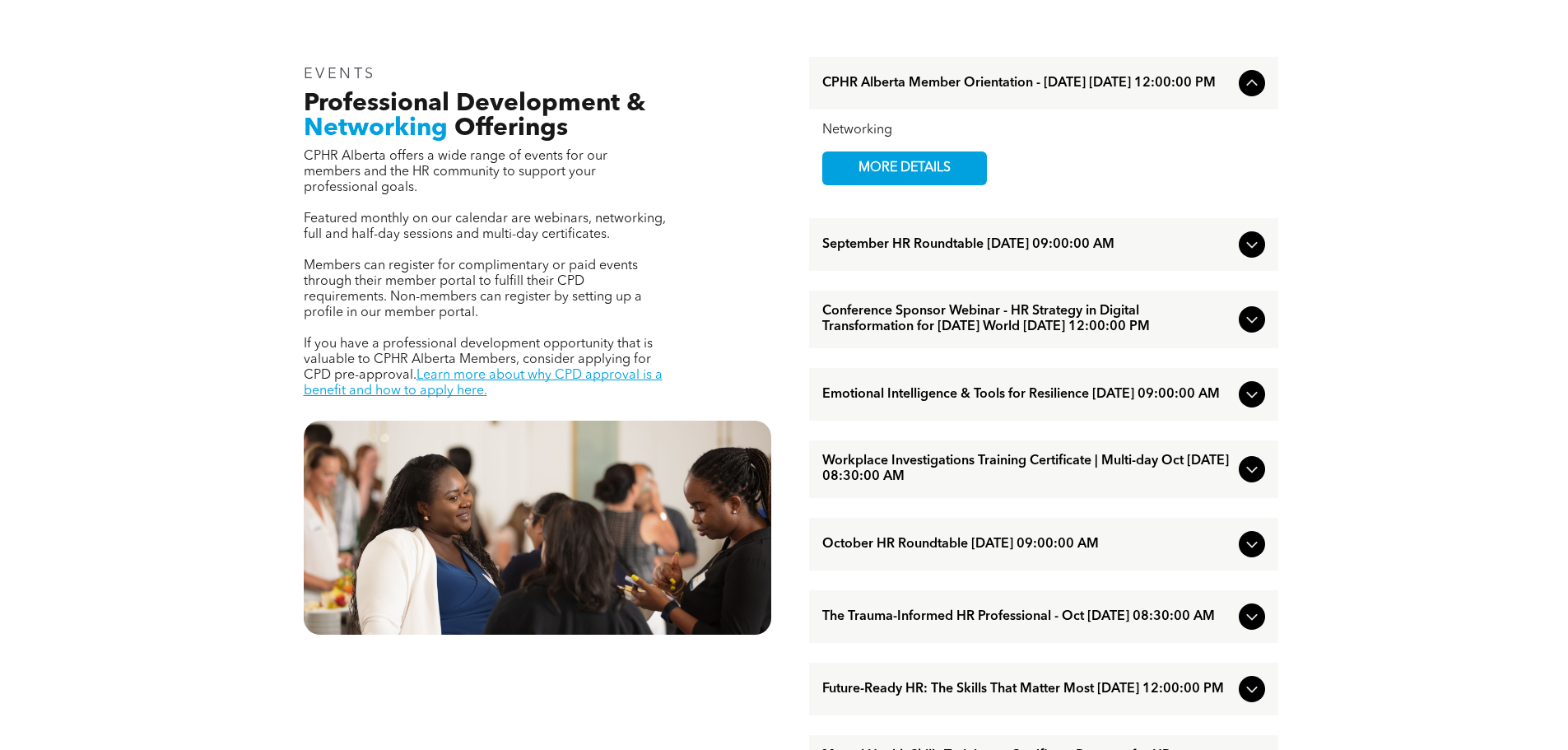
click at [967, 485] on span "Workplace Investigations Training Certificate | Multi-day Oct [DATE] 08:30:00 AM" at bounding box center [1028, 469] width 410 height 31
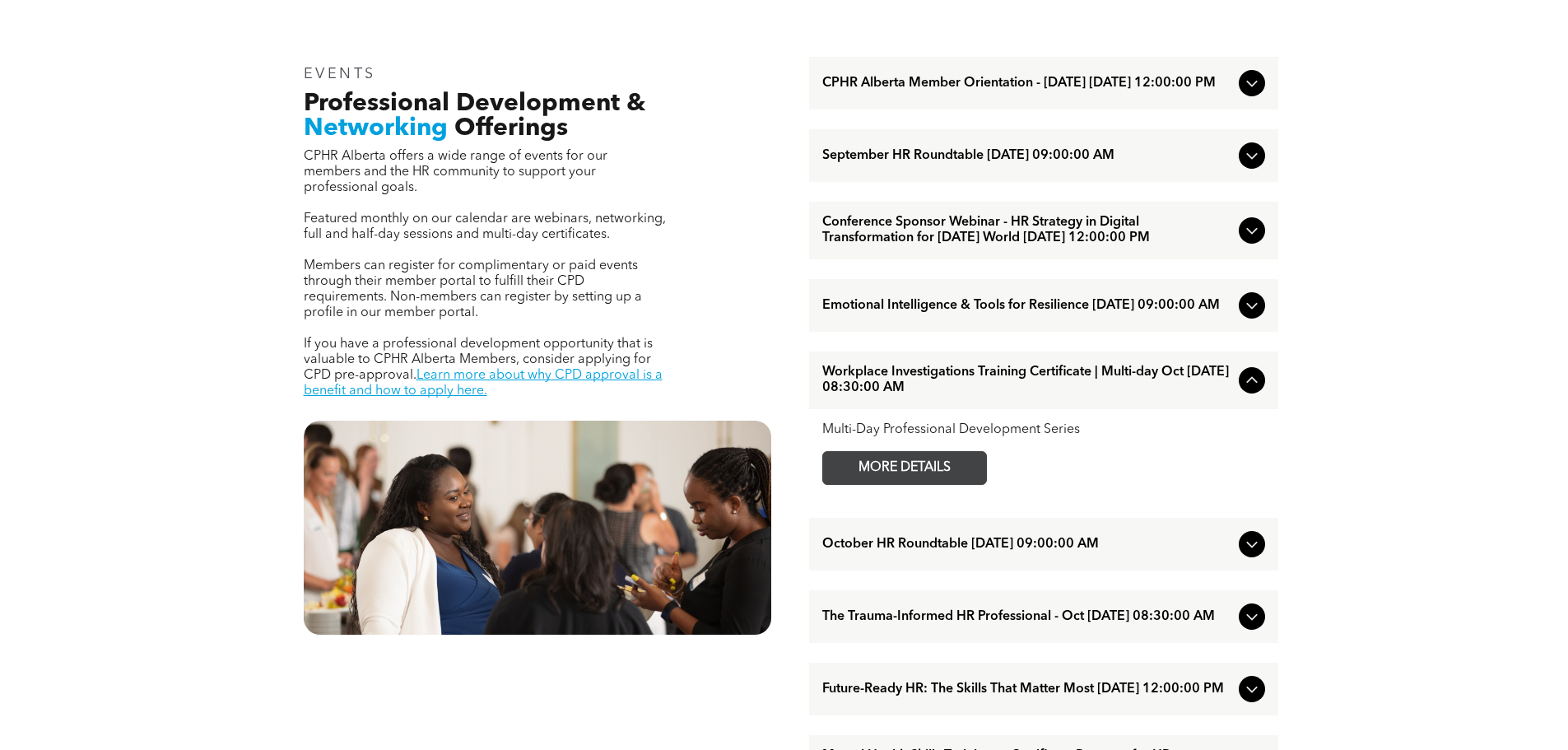
click at [940, 484] on span "MORE DETAILS" at bounding box center [905, 468] width 130 height 32
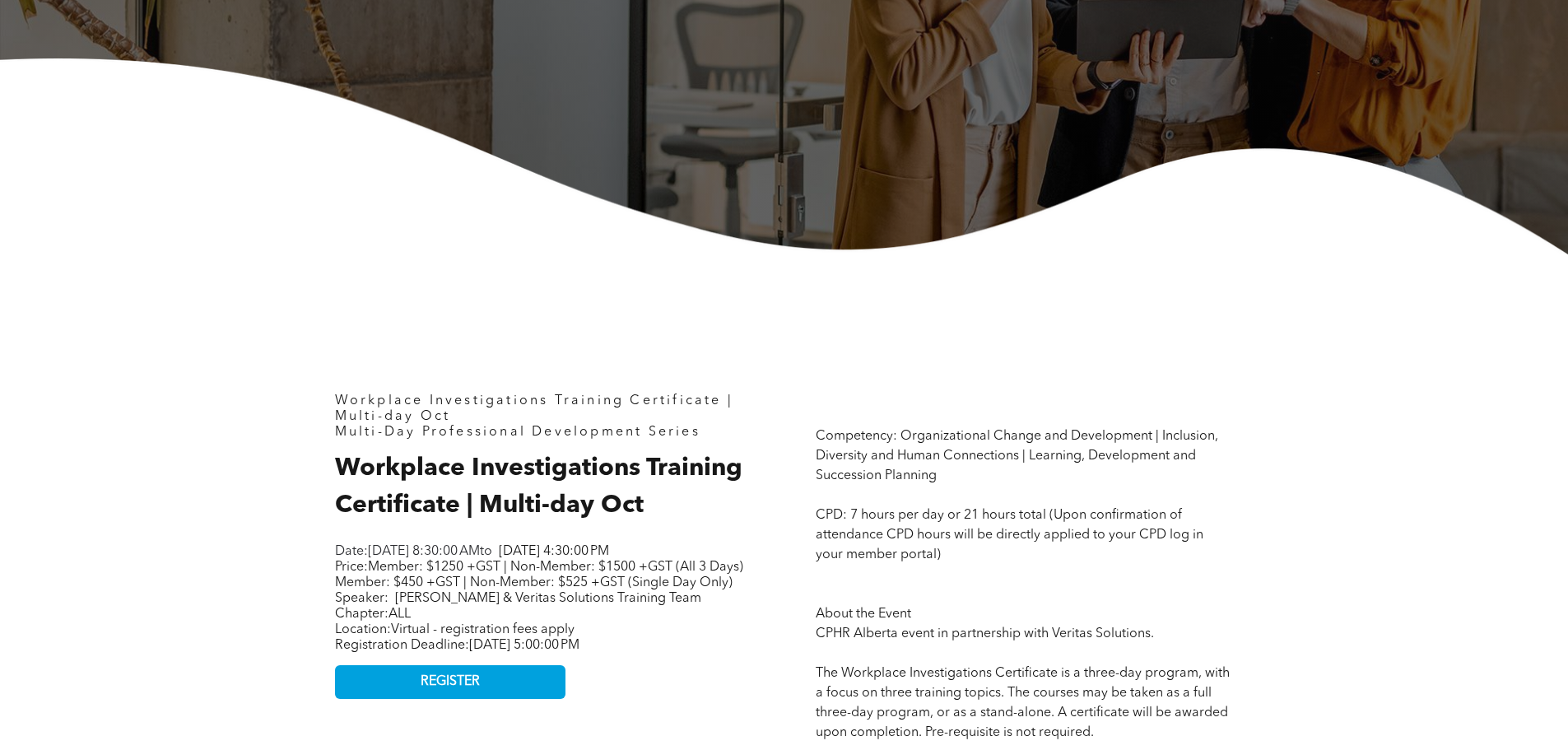
scroll to position [658, 0]
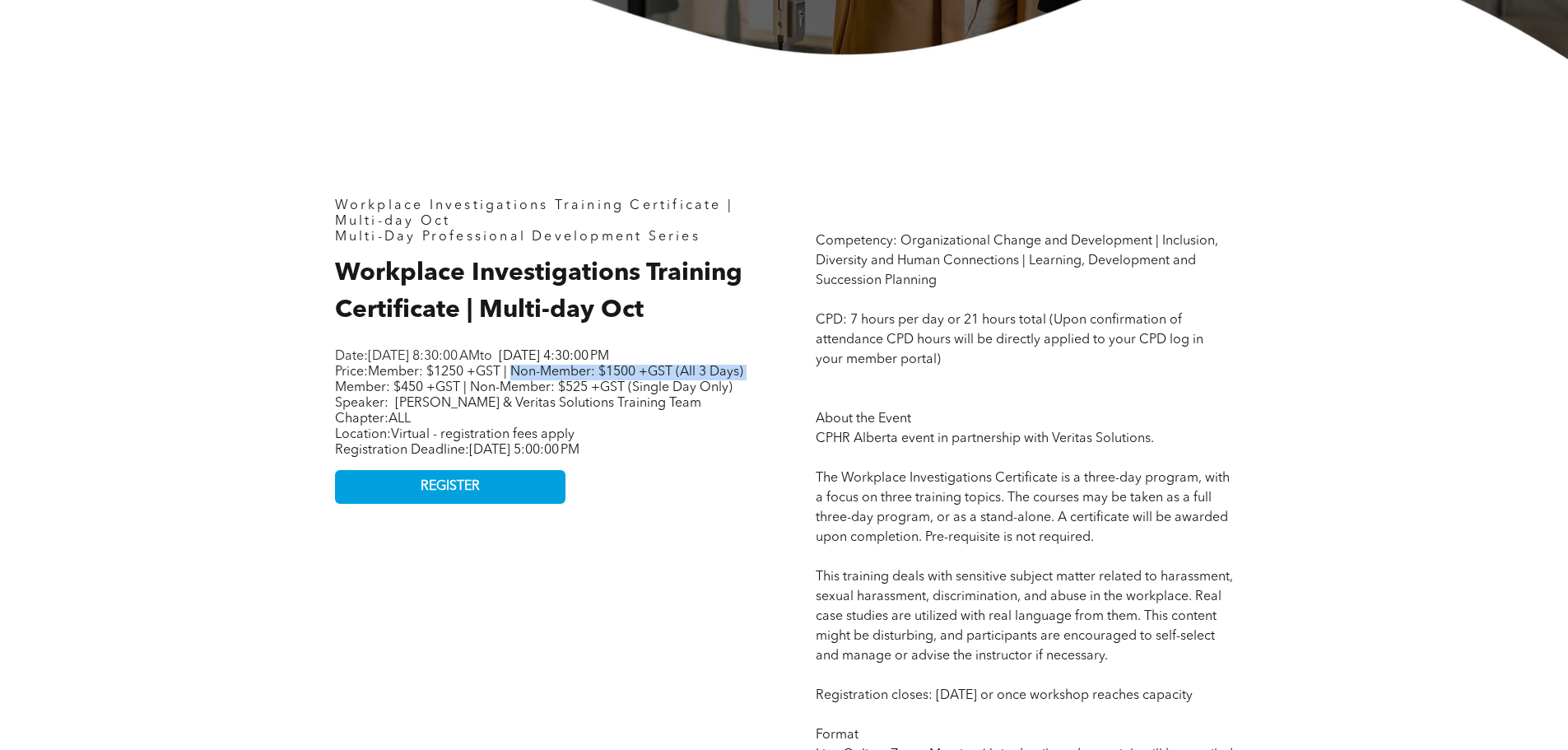
drag, startPoint x: 519, startPoint y: 390, endPoint x: 375, endPoint y: 404, distance: 144.7
click at [375, 395] on span "Member: $1250 +GST | Non-Member: $1500 +GST (All 3 Days) Member: $450 +GST | No…" at bounding box center [538, 379] width 408 height 29
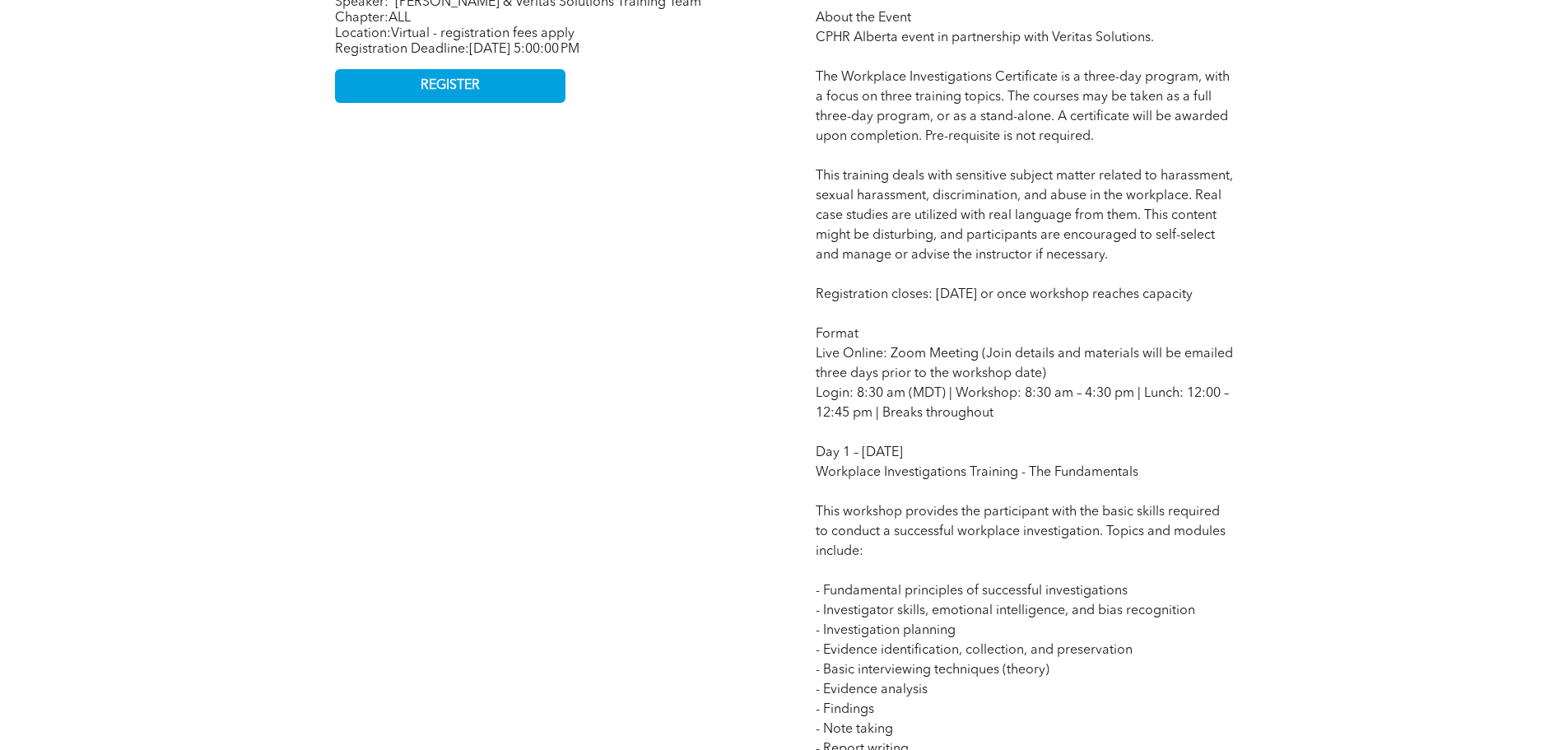
scroll to position [1153, 0]
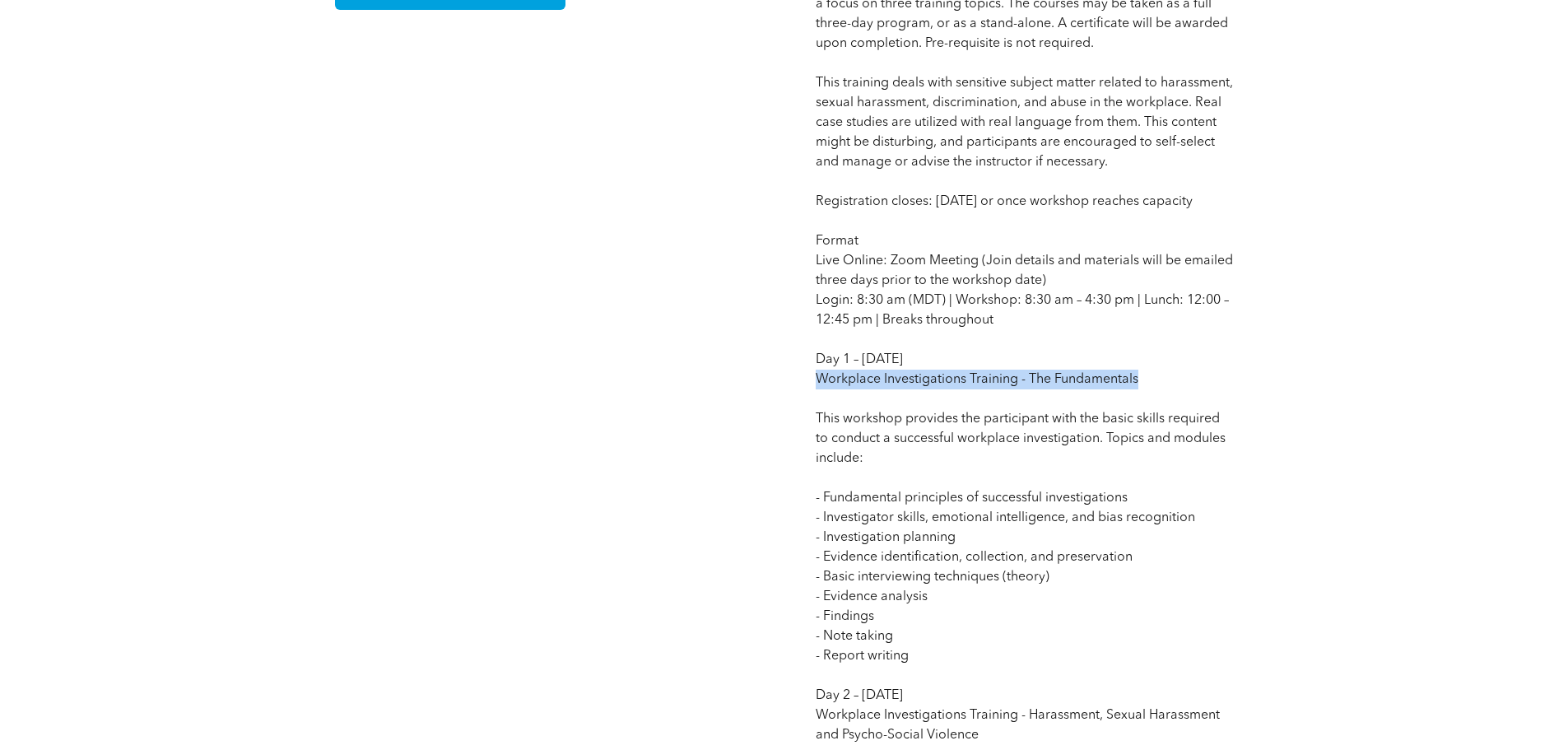
drag, startPoint x: 808, startPoint y: 402, endPoint x: 1165, endPoint y: 408, distance: 357.1
click at [1165, 408] on div "Competency: Organizational Change and Development | Inclusion, Diversity and Hu…" at bounding box center [1024, 540] width 444 height 1699
click at [925, 476] on p "Competency: Organizational Change and Development | Inclusion, Diversity and Hu…" at bounding box center [1025, 557] width 417 height 1640
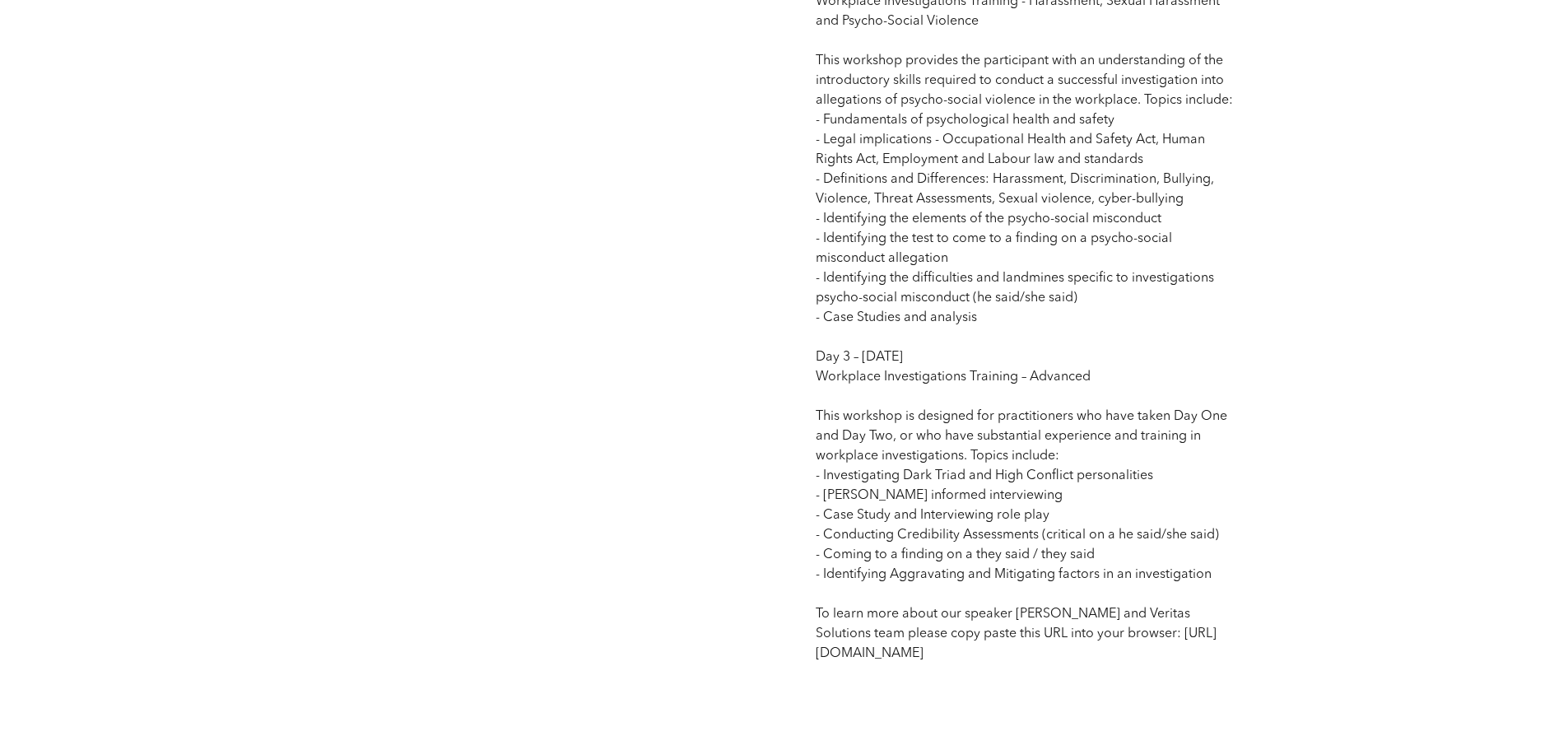
scroll to position [1894, 0]
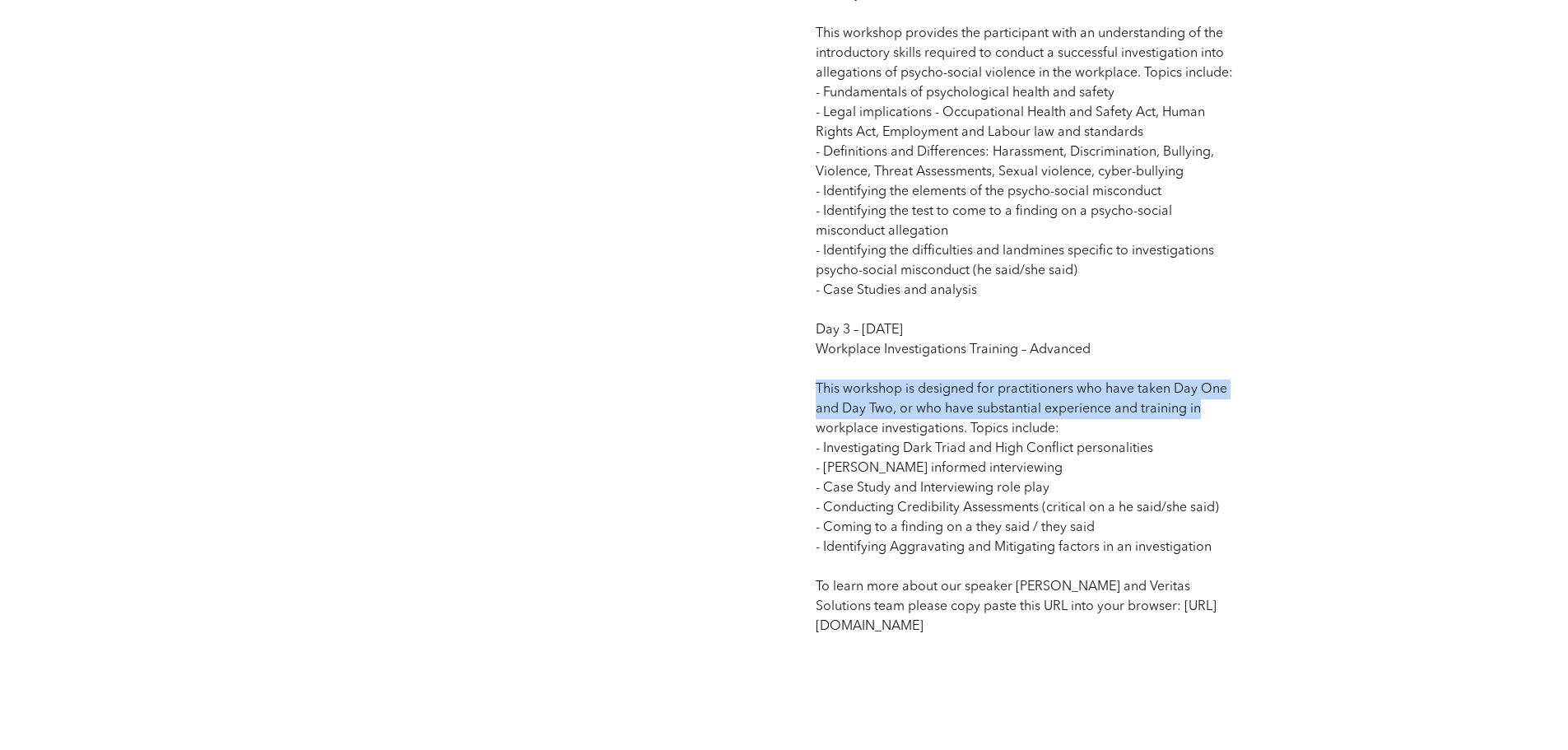
drag, startPoint x: 810, startPoint y: 403, endPoint x: 1252, endPoint y: 431, distance: 442.9
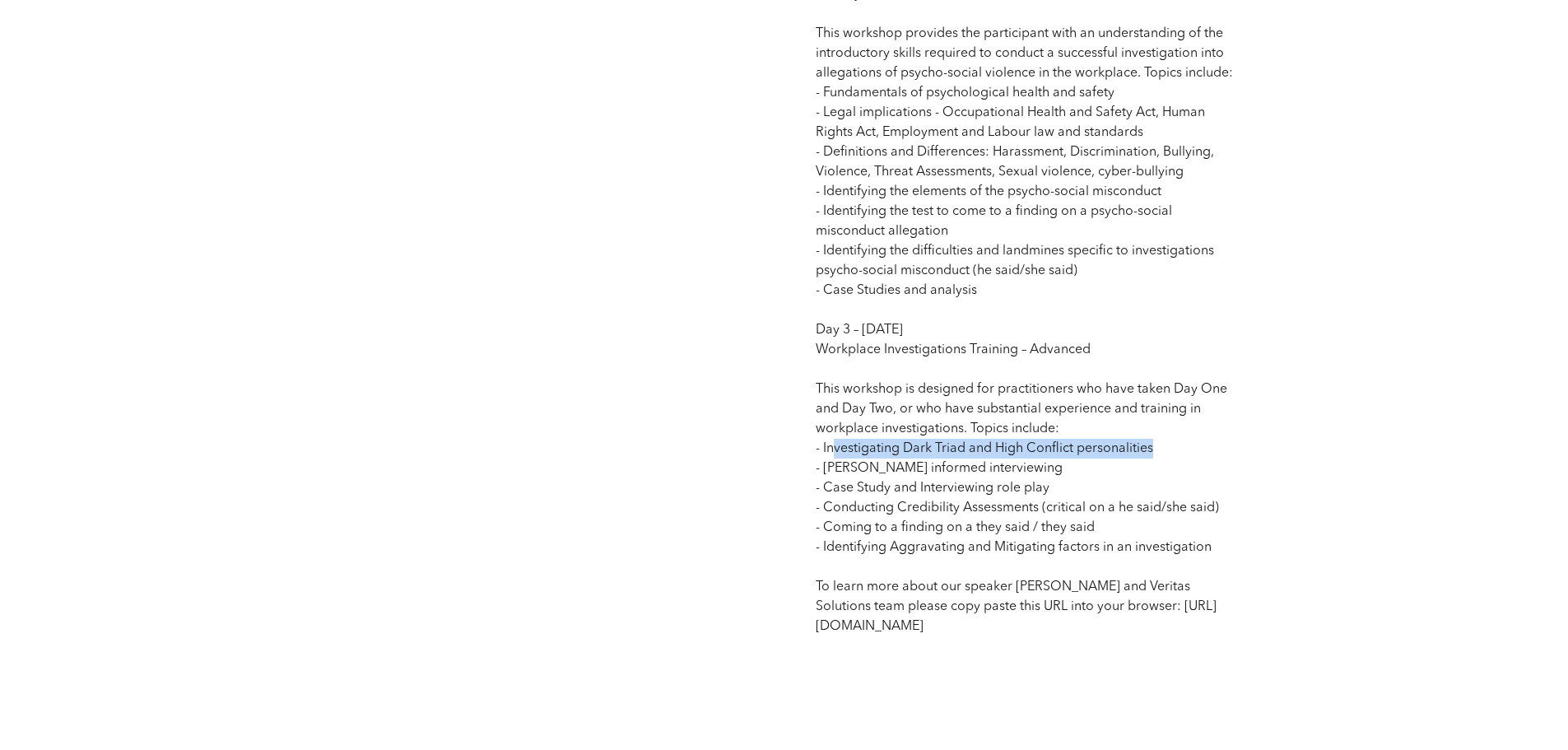
drag, startPoint x: 837, startPoint y: 469, endPoint x: 1159, endPoint y: 469, distance: 322.0
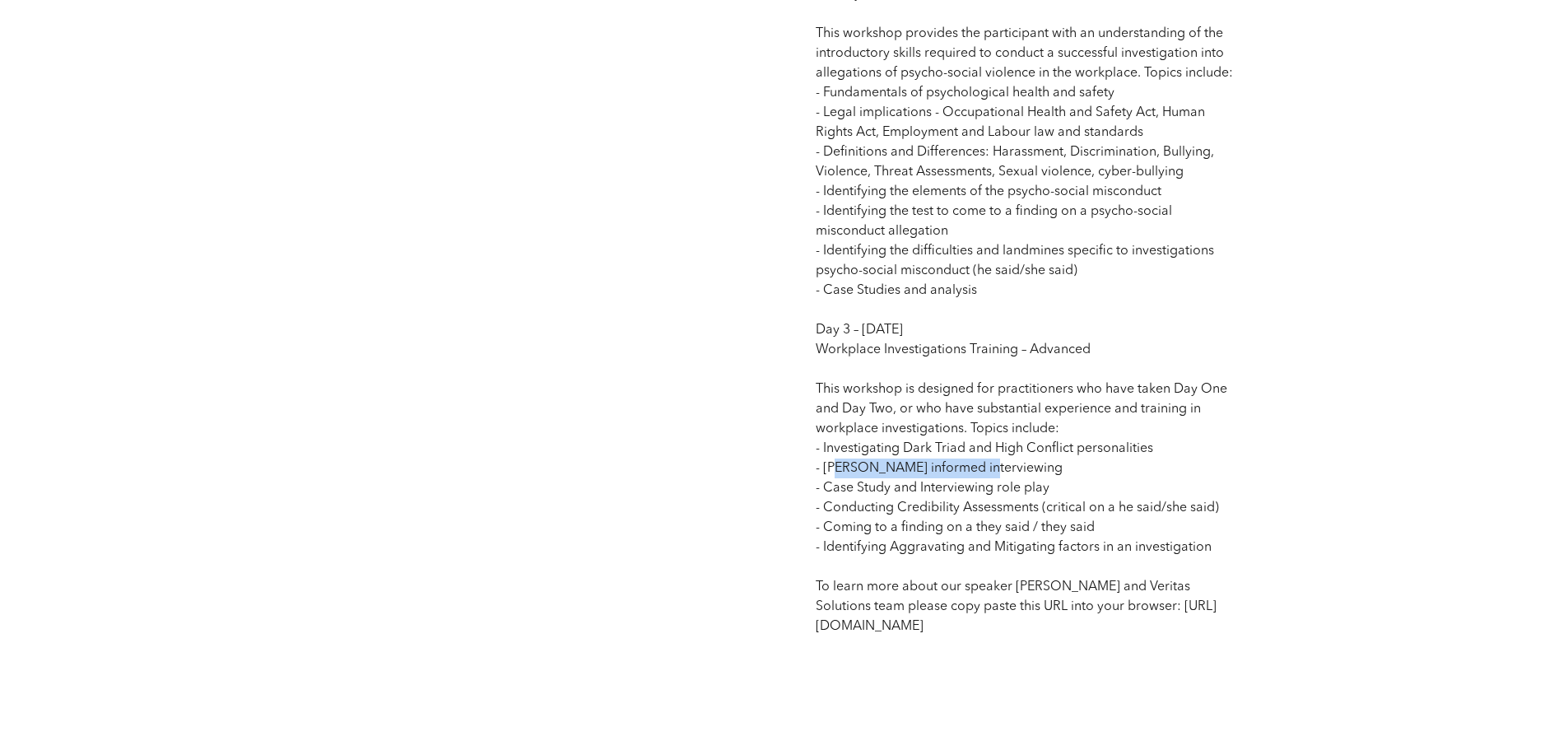
drag, startPoint x: 833, startPoint y: 488, endPoint x: 981, endPoint y: 485, distance: 148.0
drag, startPoint x: 837, startPoint y: 506, endPoint x: 1020, endPoint y: 507, distance: 183.0
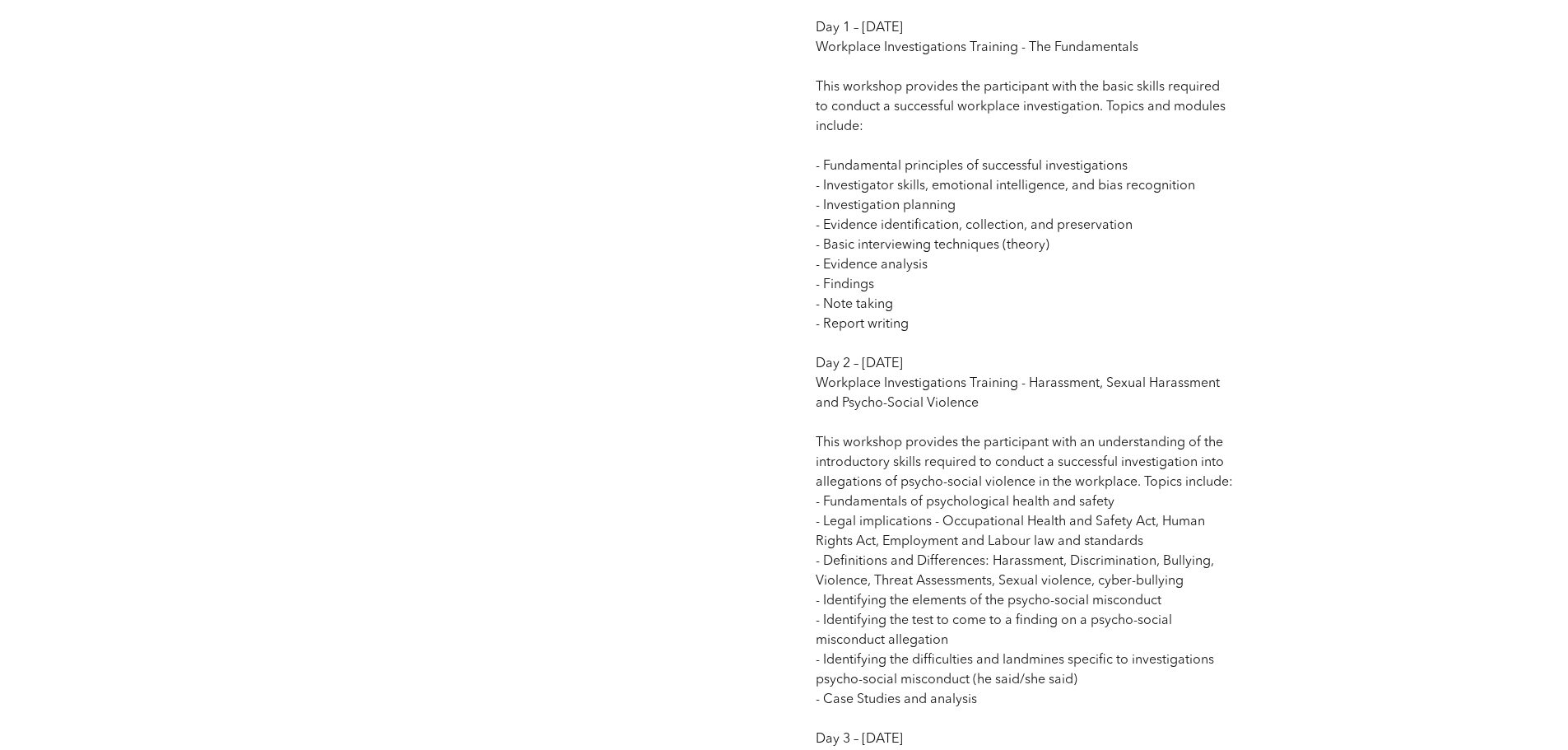
scroll to position [1400, 0]
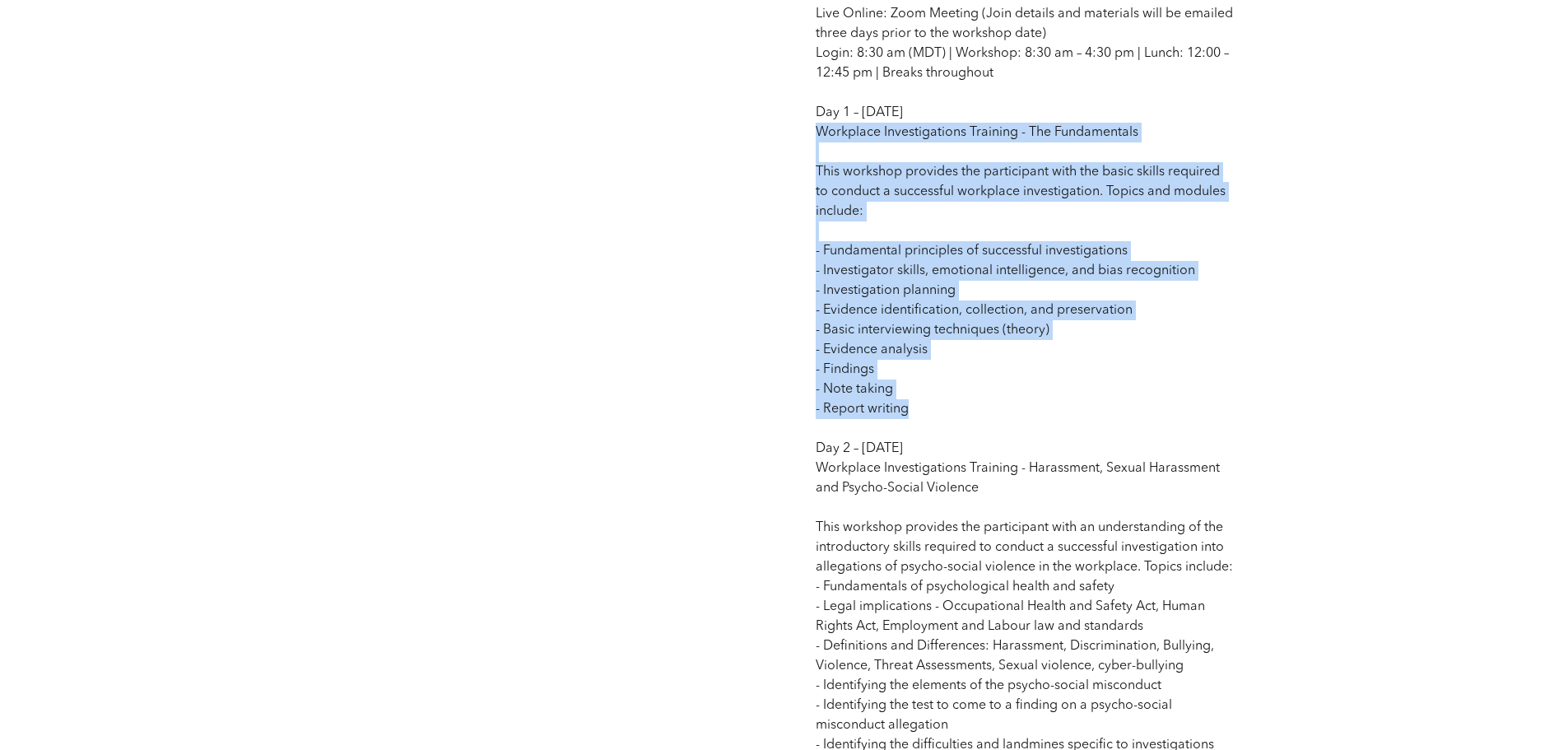
drag, startPoint x: 933, startPoint y: 435, endPoint x: 792, endPoint y: 148, distance: 319.8
click at [792, 148] on div "Workplace Investigations Training Certificate | Multi-day Oct Multi-Day Profess…" at bounding box center [784, 292] width 988 height 1950
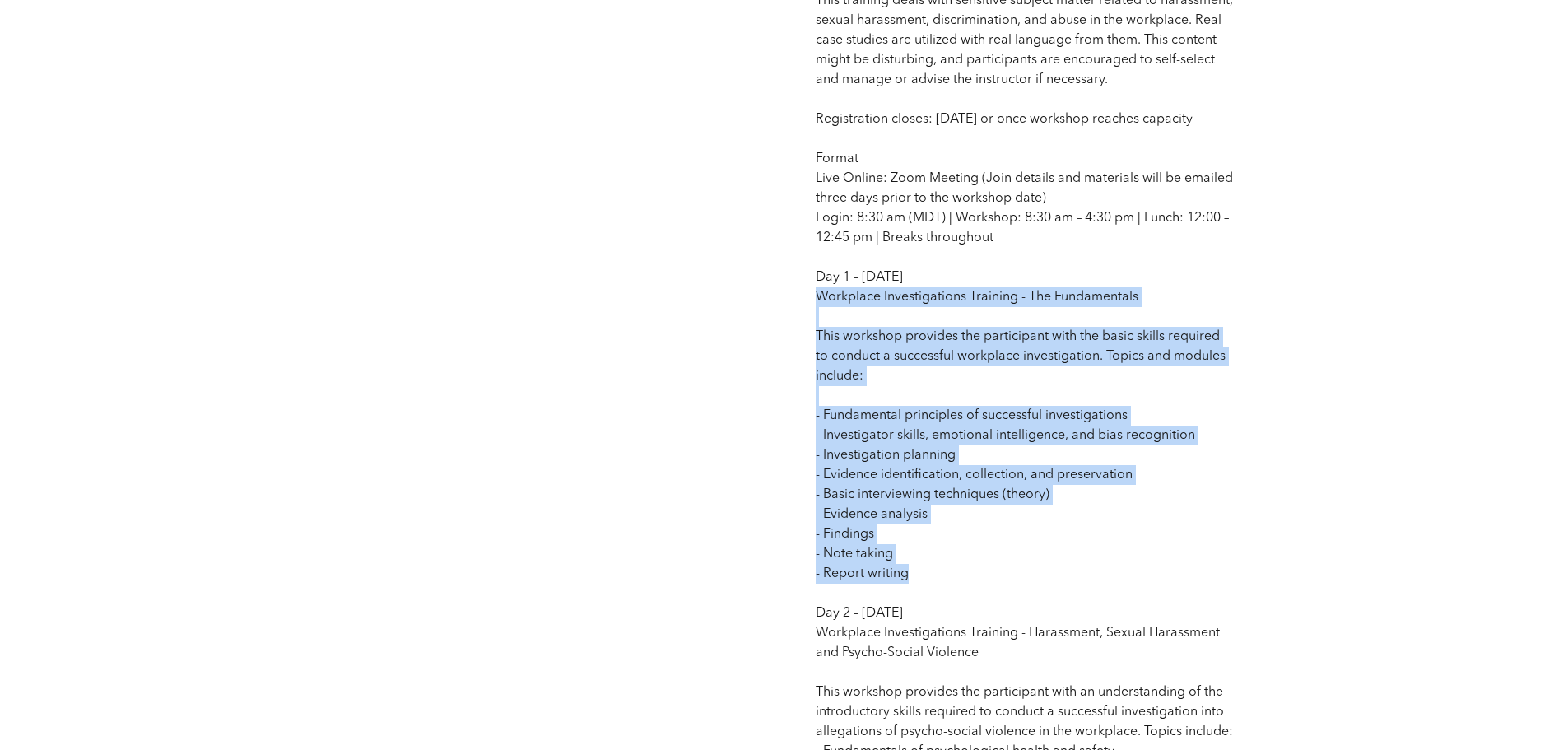
click at [999, 557] on p "Competency: Organizational Change and Development | Inclusion, Diversity and Hu…" at bounding box center [1025, 475] width 417 height 1640
drag, startPoint x: 972, startPoint y: 601, endPoint x: 791, endPoint y: 314, distance: 339.3
click at [791, 314] on div "Workplace Investigations Training Certificate | Multi-day Oct Multi-Day Profess…" at bounding box center [784, 458] width 988 height 1950
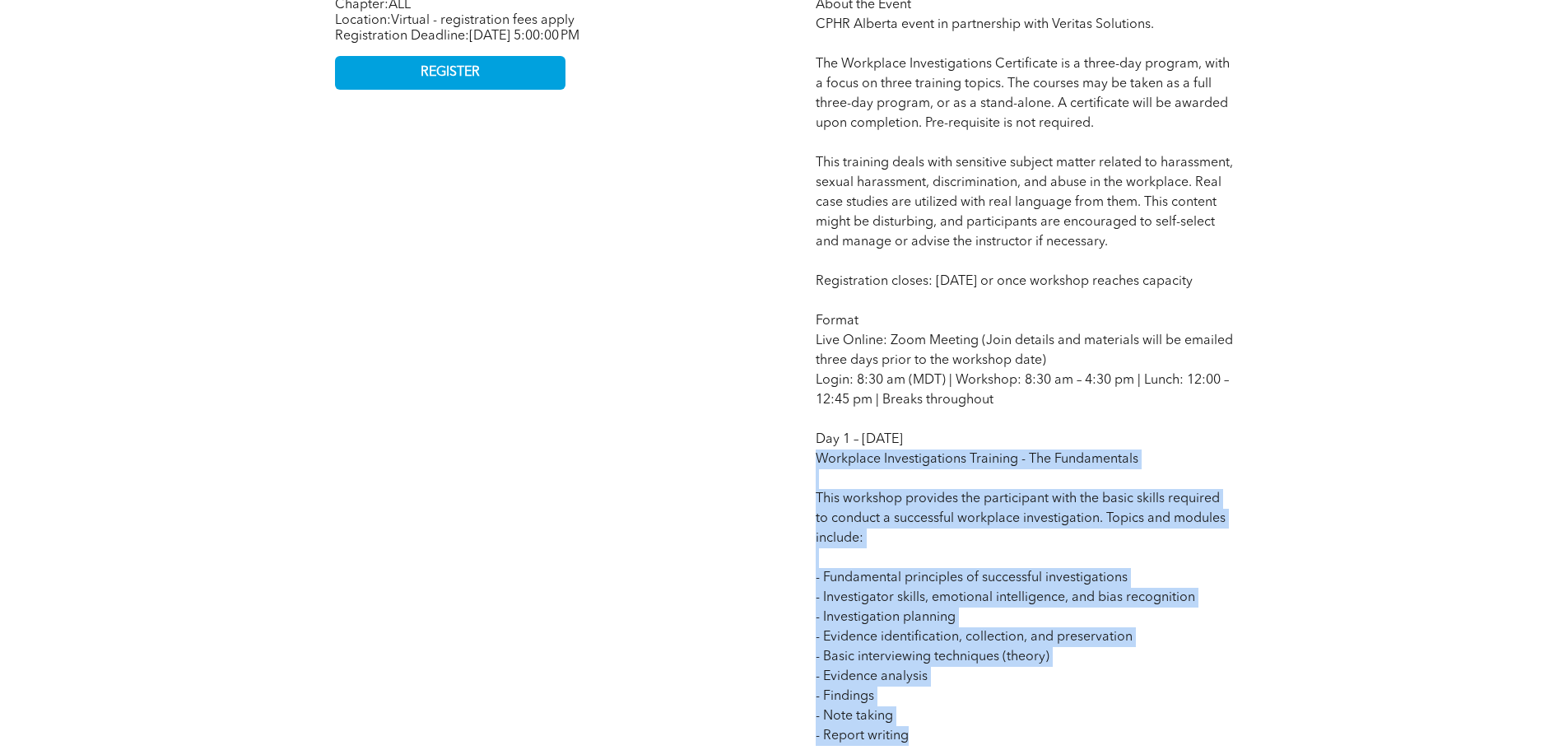
scroll to position [1070, 0]
